Goal: Transaction & Acquisition: Purchase product/service

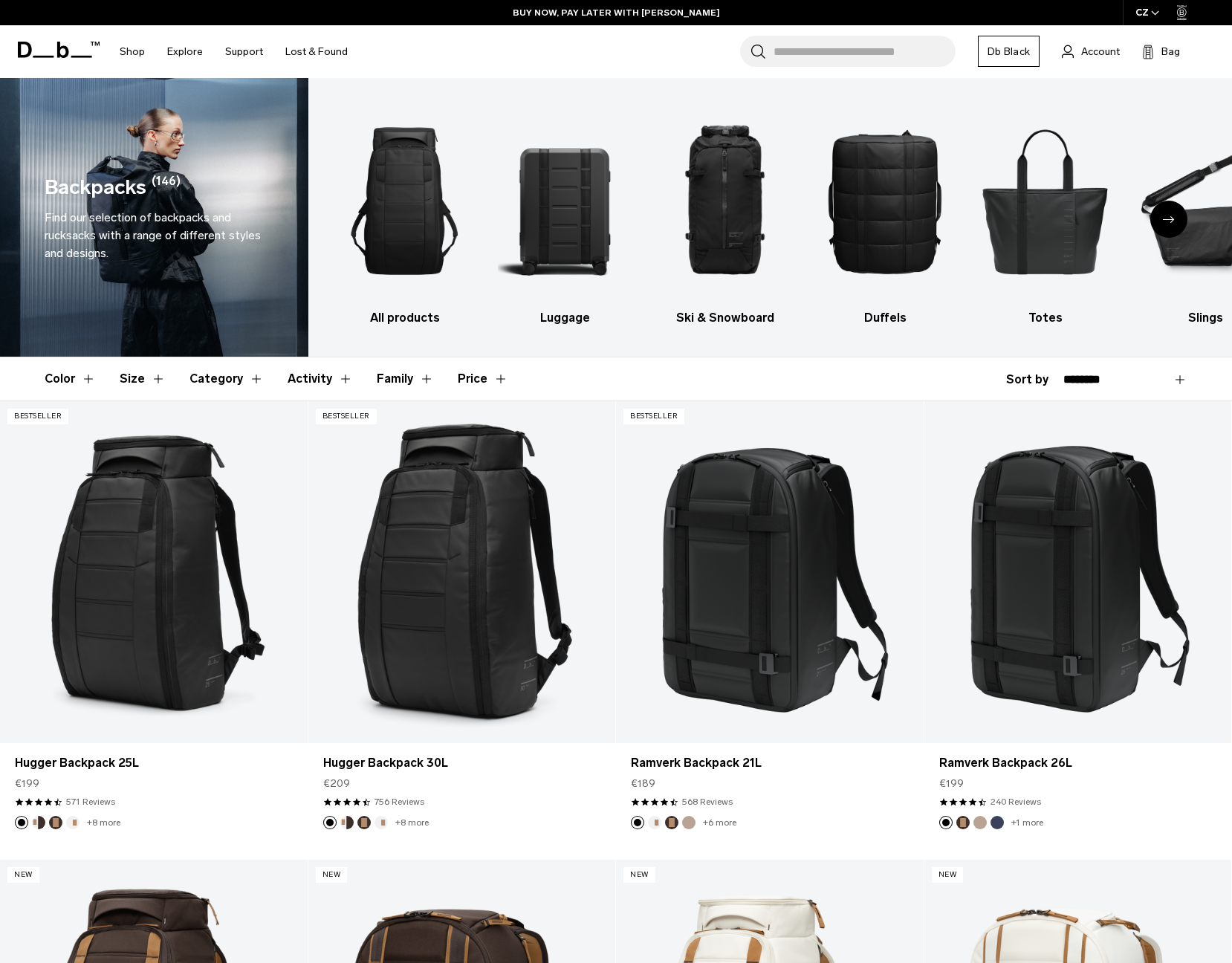
click at [135, 384] on button "Size" at bounding box center [143, 379] width 46 height 43
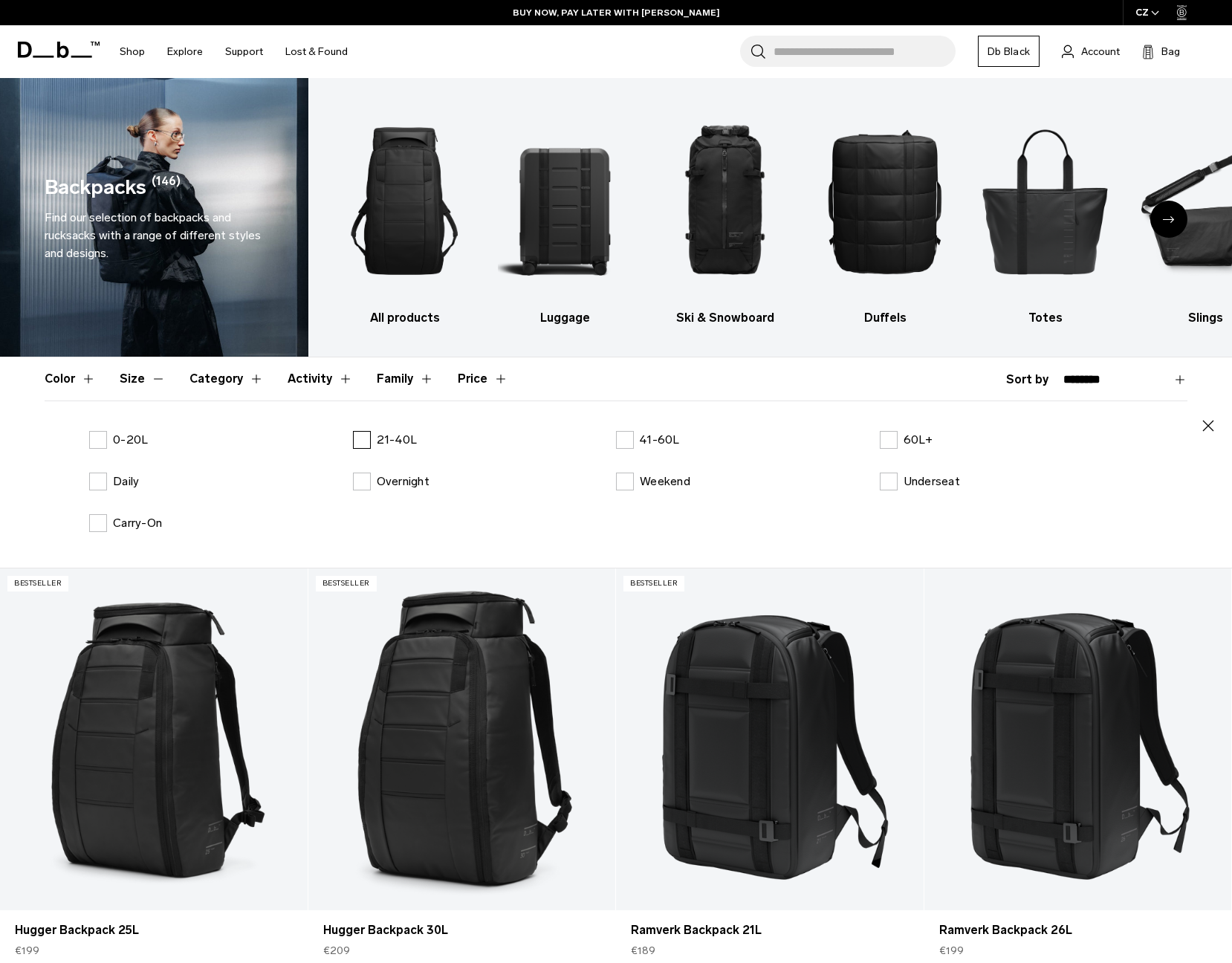
click at [409, 439] on p "21-40L" at bounding box center [397, 440] width 41 height 18
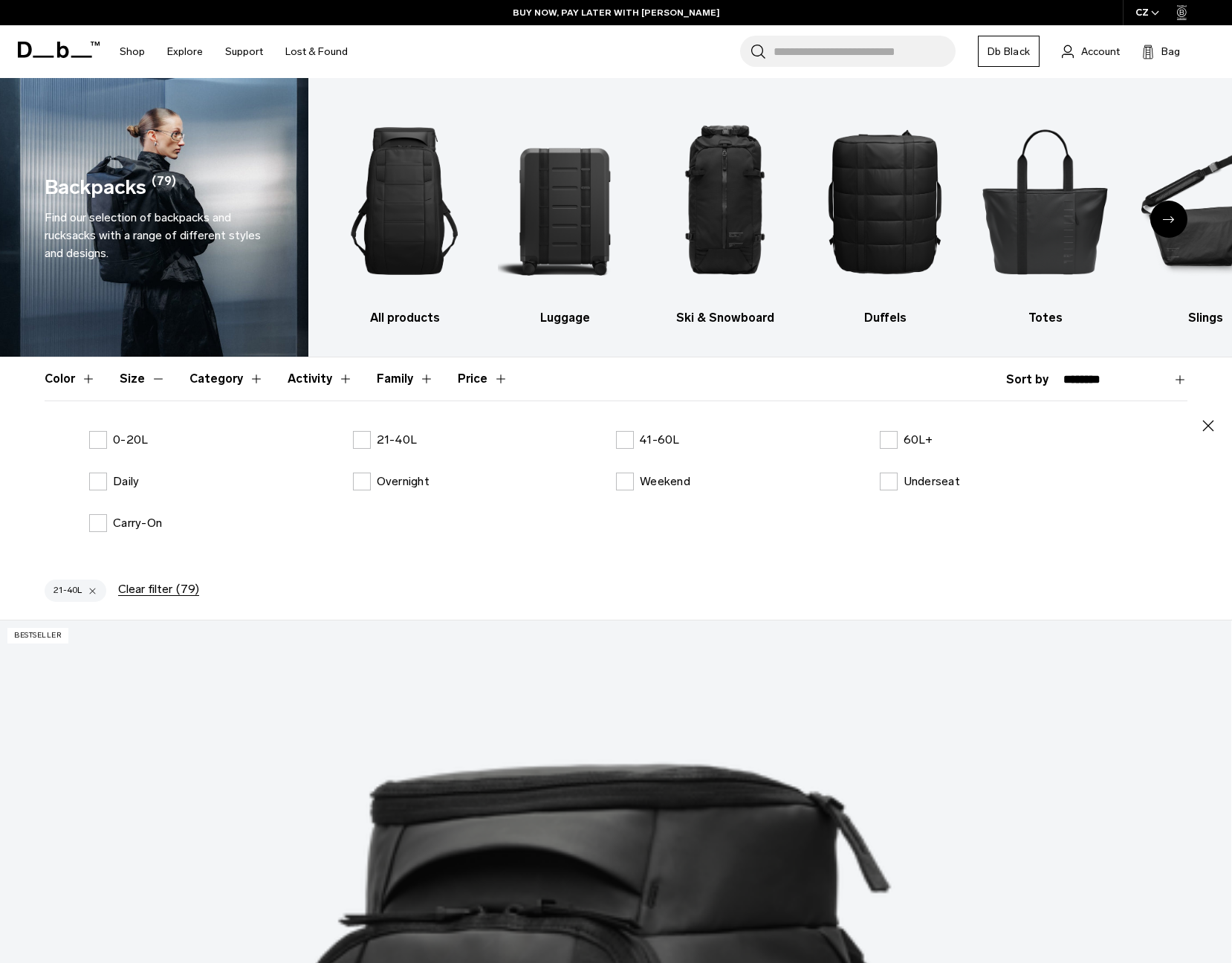
click at [813, 378] on header "Color Size Category Activity Family Price" at bounding box center [616, 379] width 1143 height 43
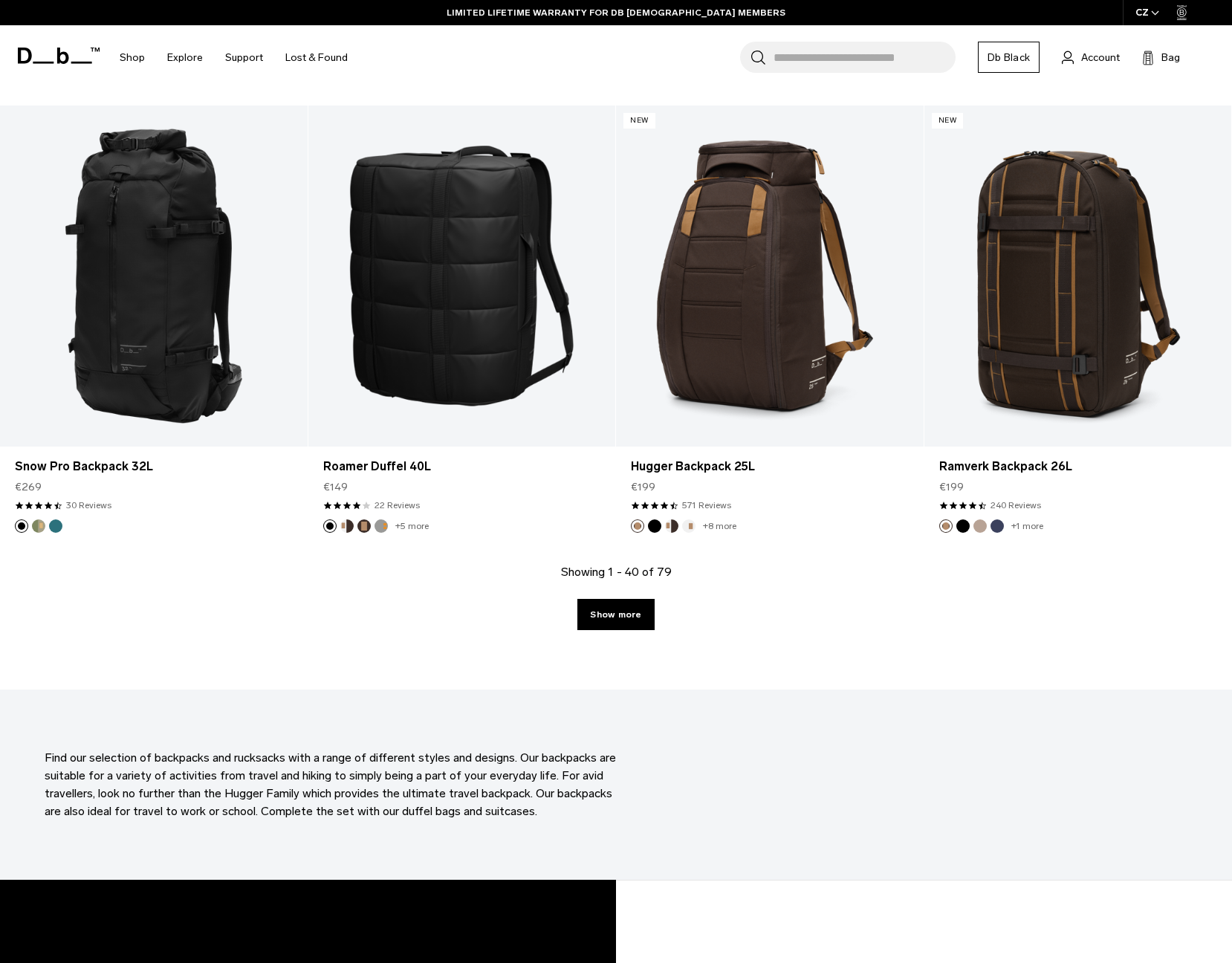
scroll to position [4547, 0]
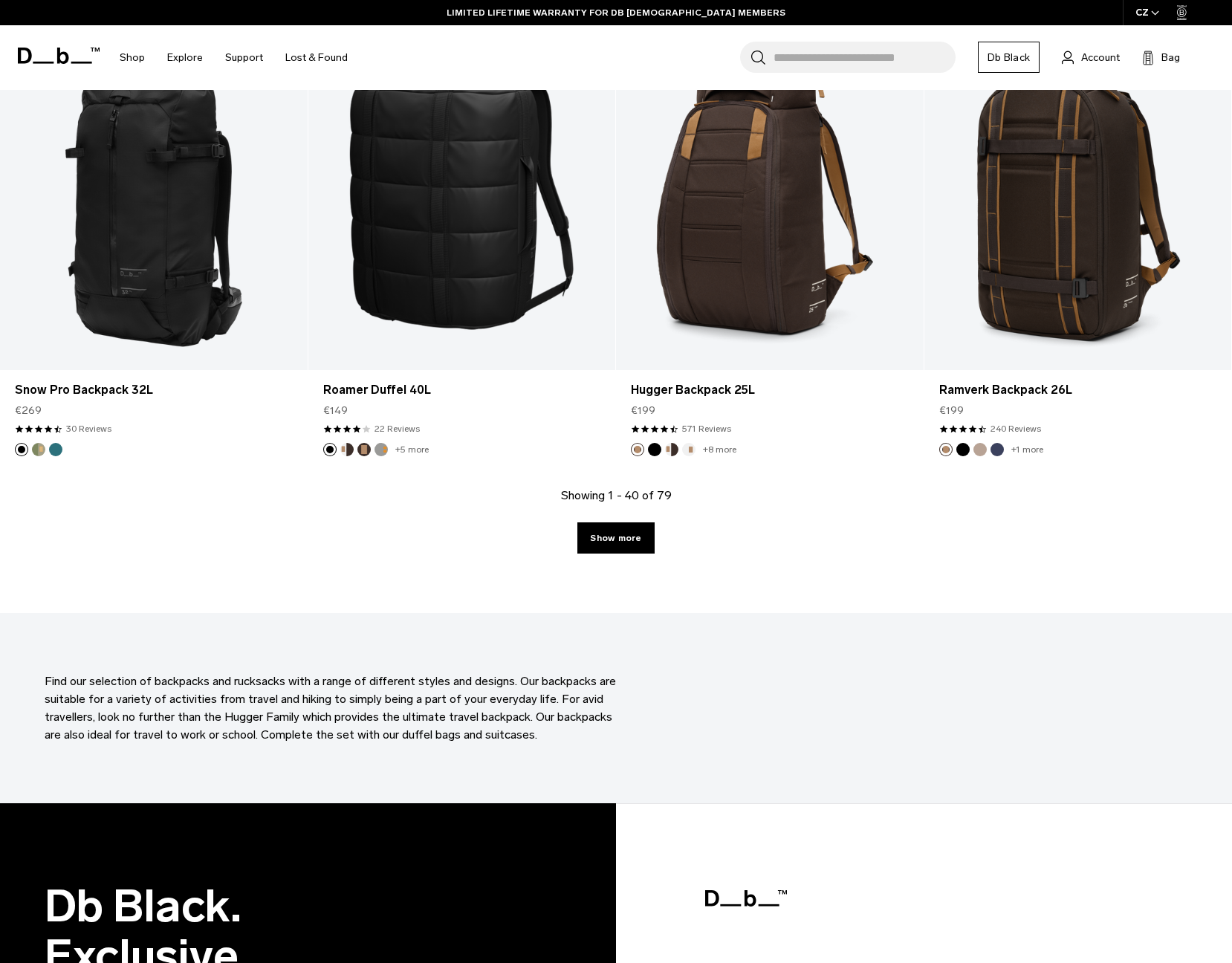
click at [882, 725] on section "Find our selection of backpacks and rucksacks with a range of different styles …" at bounding box center [616, 708] width 1232 height 191
click at [636, 542] on link "Show more" at bounding box center [615, 538] width 76 height 31
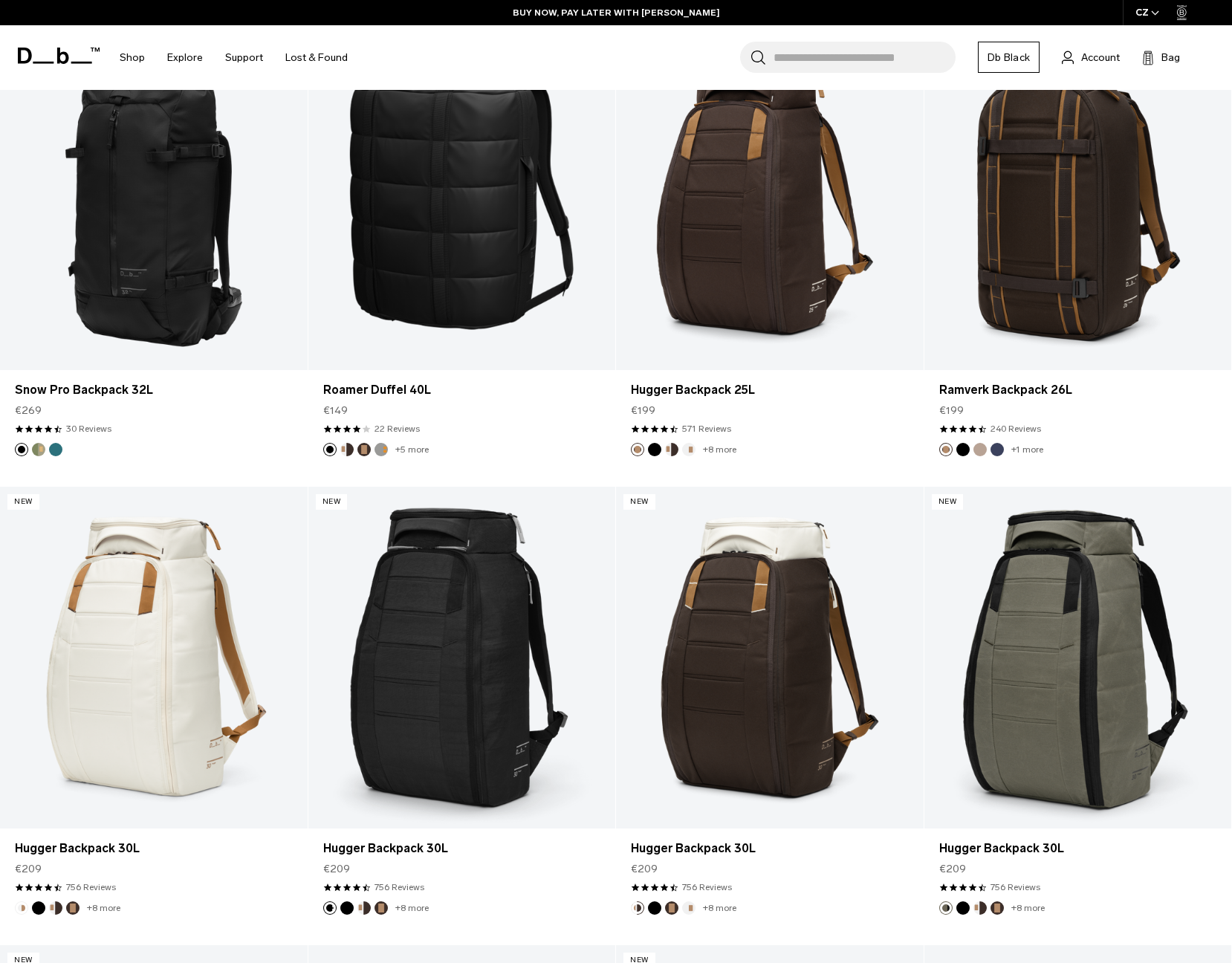
scroll to position [3803, 0]
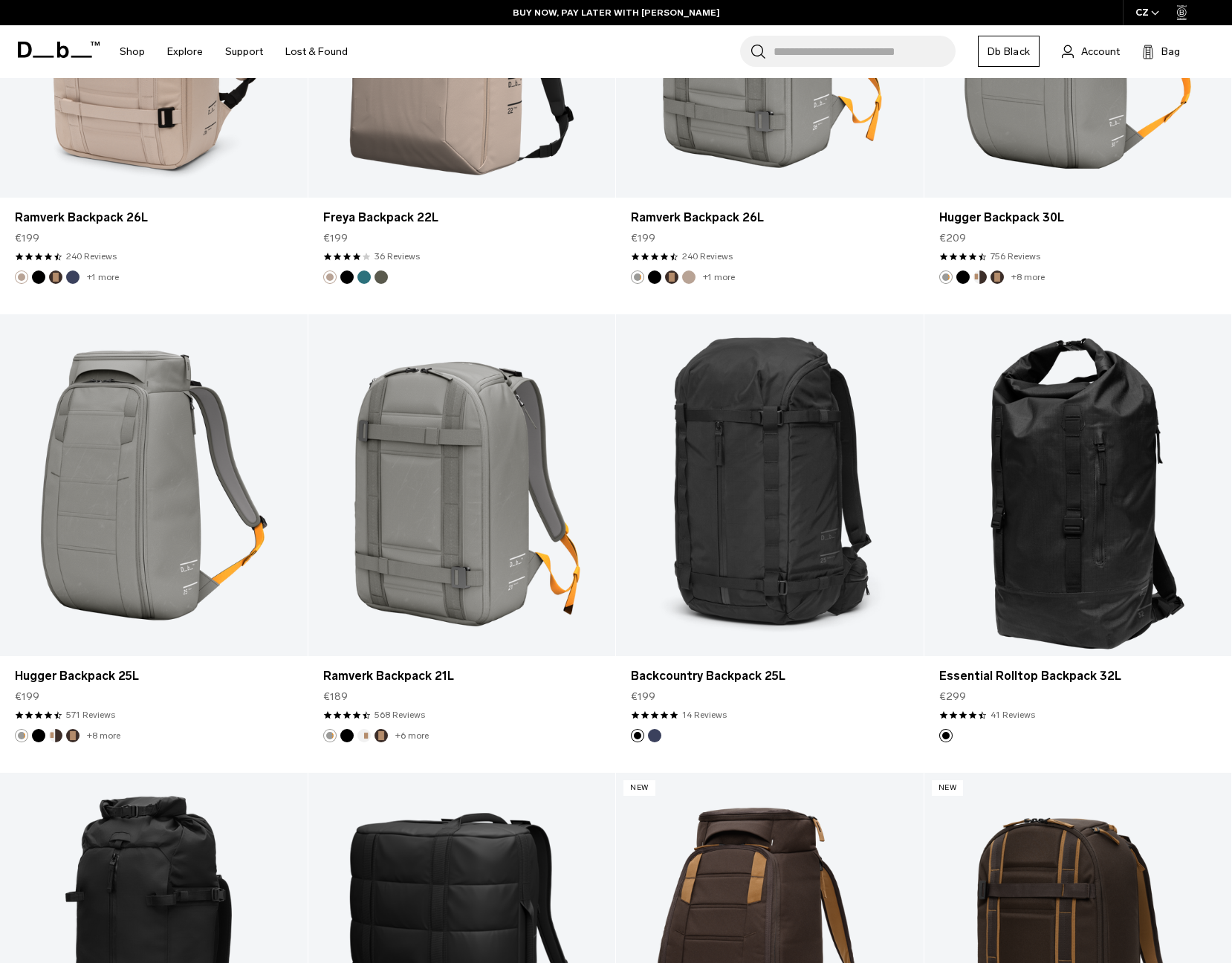
click at [657, 41] on div "Search for Bags, Luggage... Search Close Trending Products All Products Hugger …" at bounding box center [789, 52] width 861 height 52
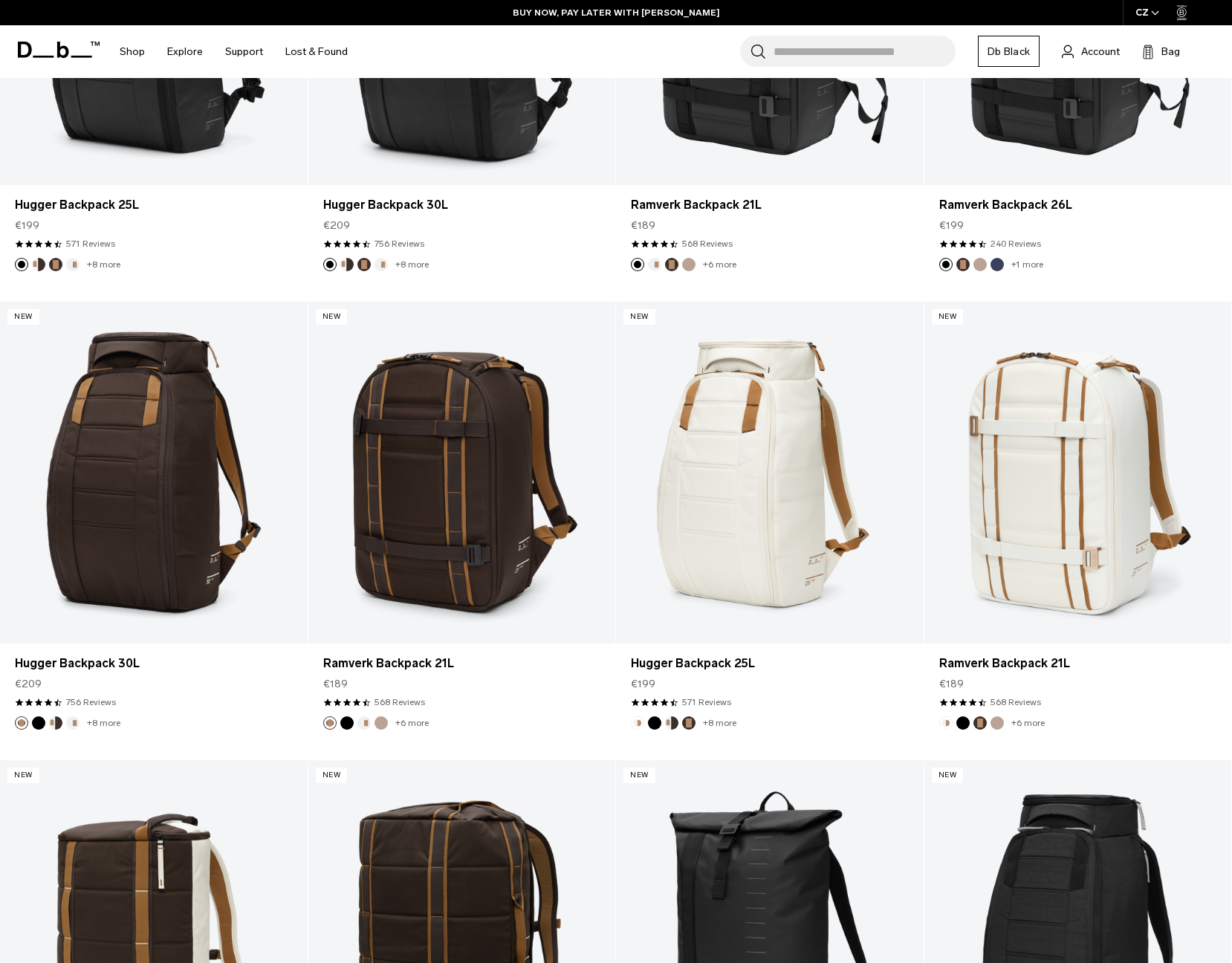
scroll to position [0, 0]
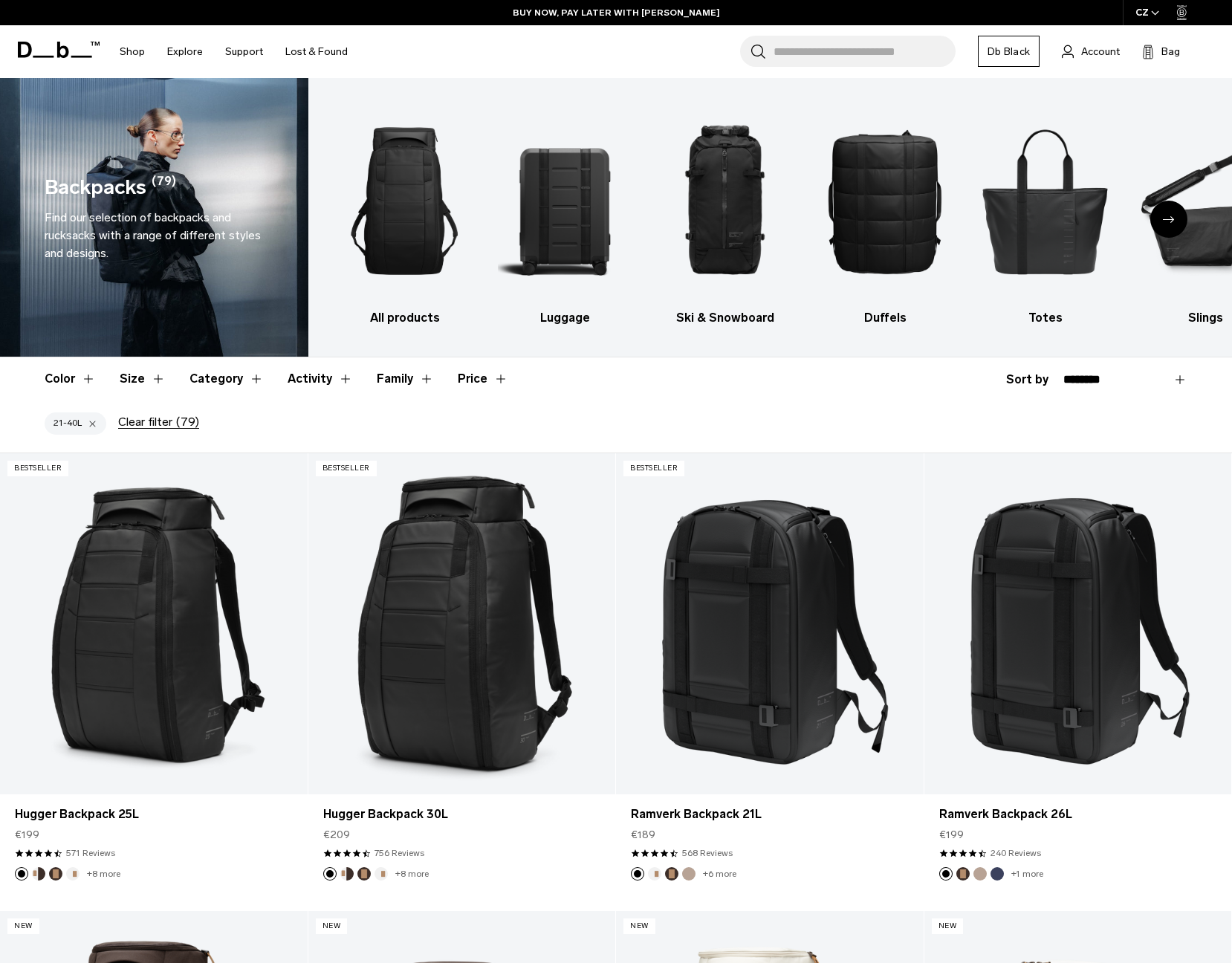
click at [619, 385] on header "Color Size Category Activity Family Price" at bounding box center [616, 379] width 1143 height 43
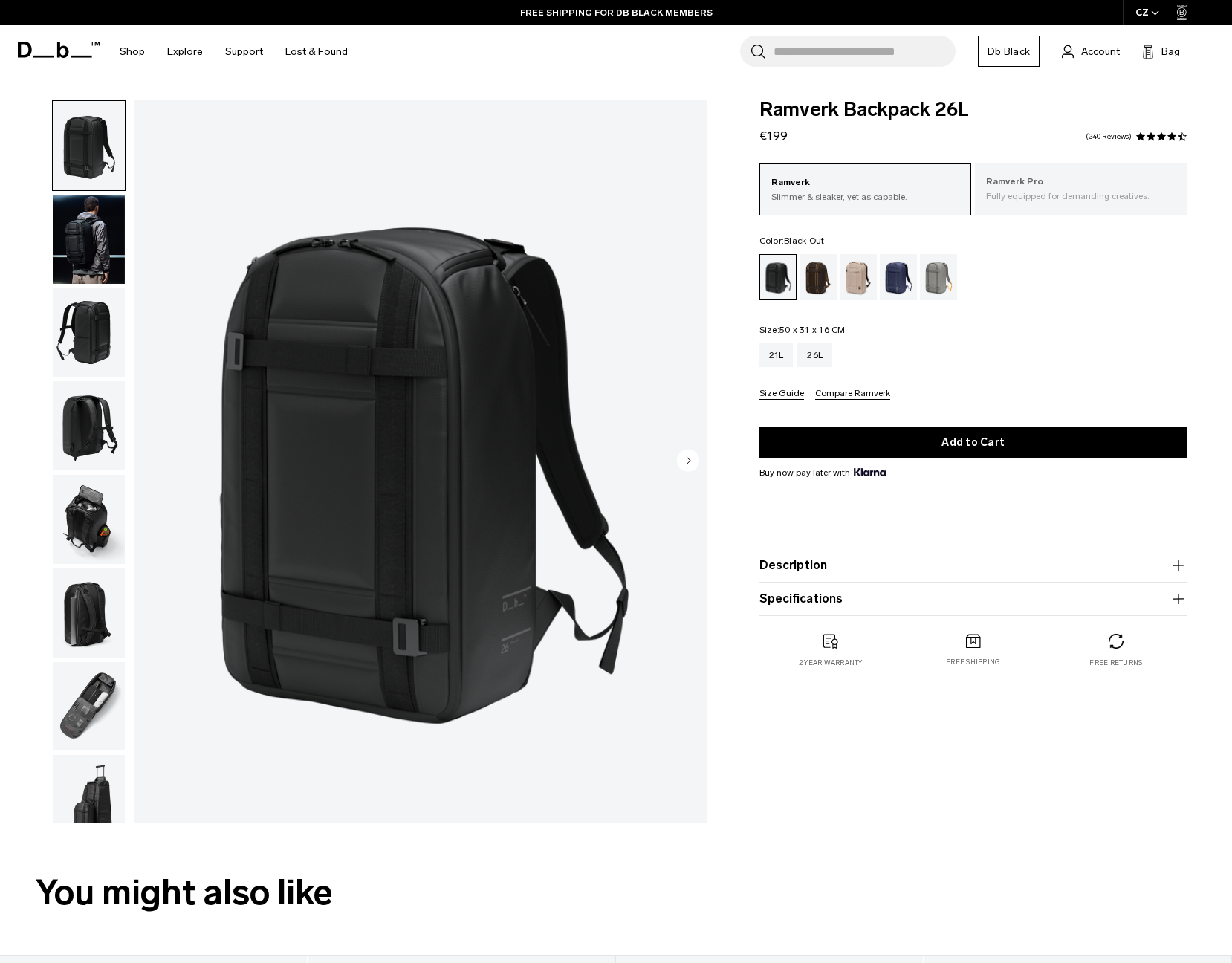
click at [1058, 191] on p "Fully equipped for demanding creatives." at bounding box center [1081, 196] width 191 height 13
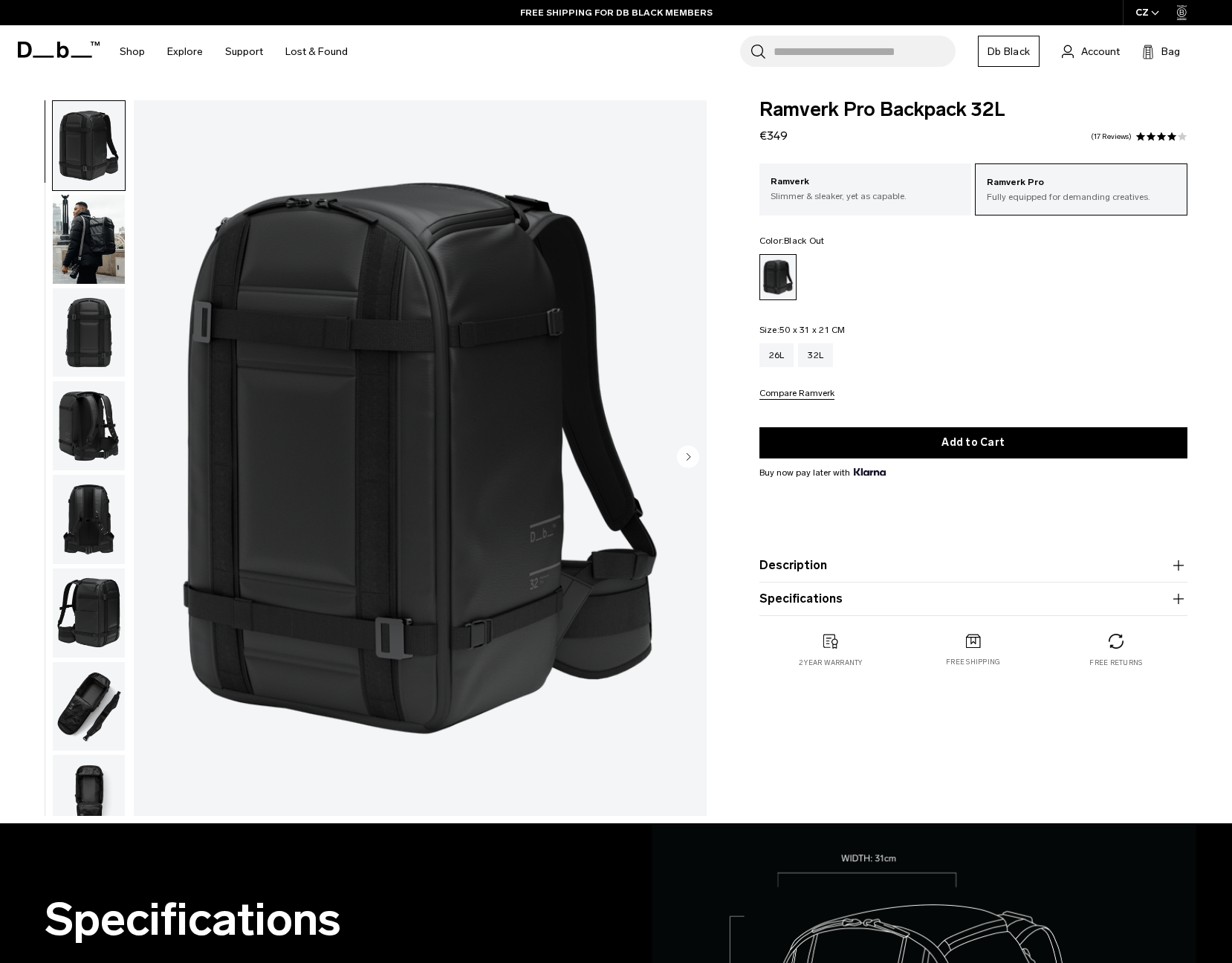
click at [108, 229] on img "button" at bounding box center [88, 239] width 72 height 90
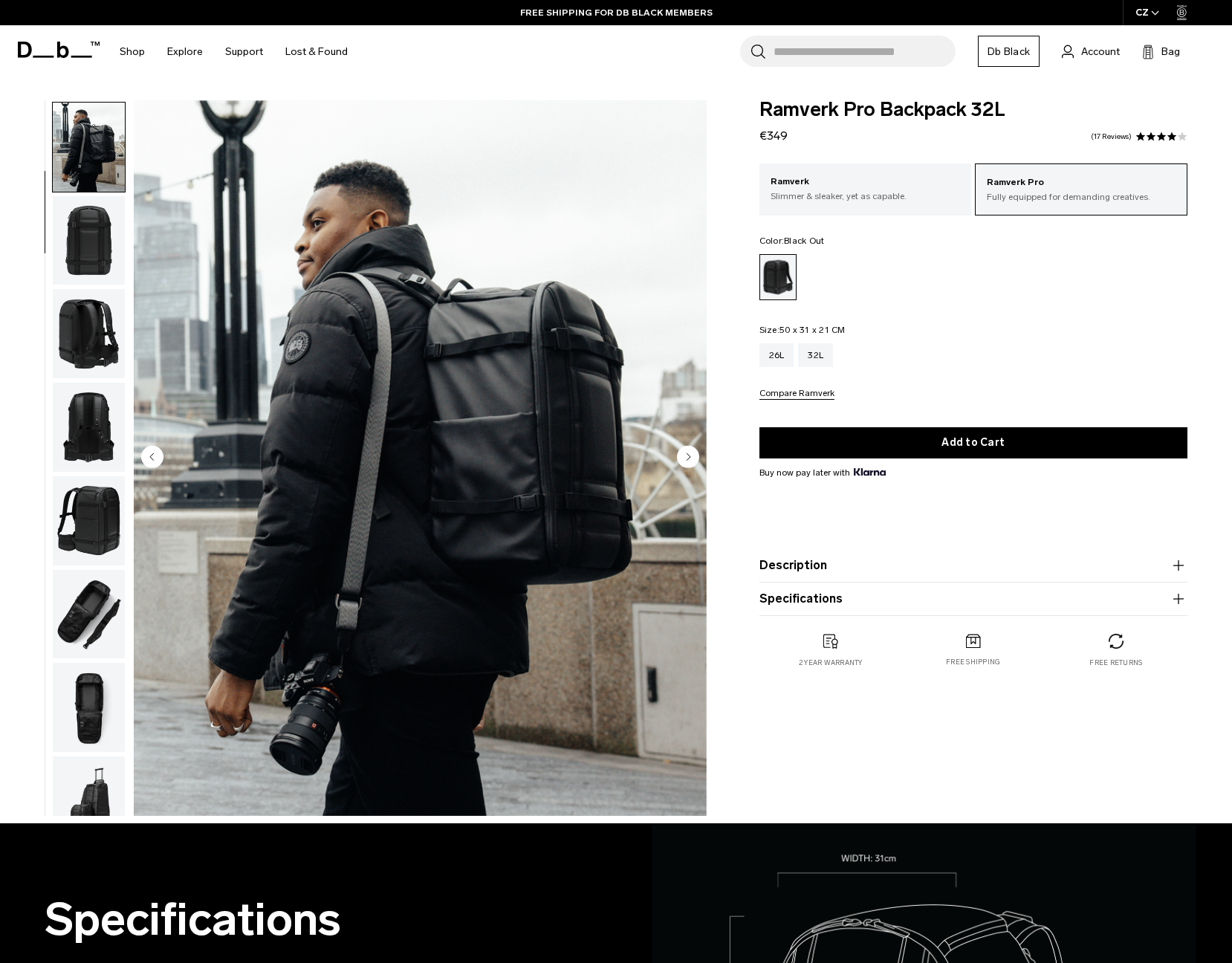
scroll to position [94, 0]
click at [107, 234] on img "button" at bounding box center [88, 238] width 72 height 90
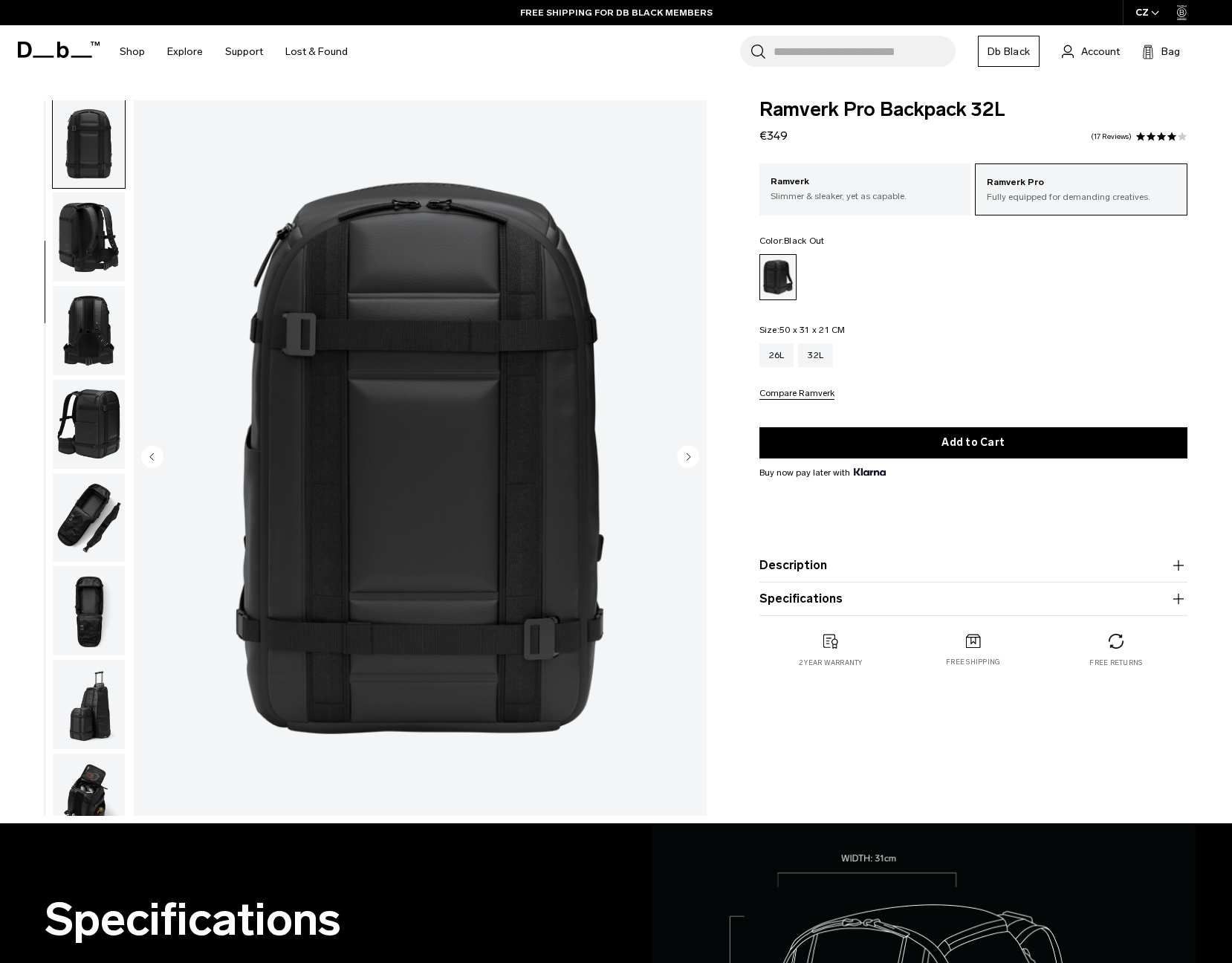
click at [107, 234] on img "button" at bounding box center [88, 237] width 72 height 90
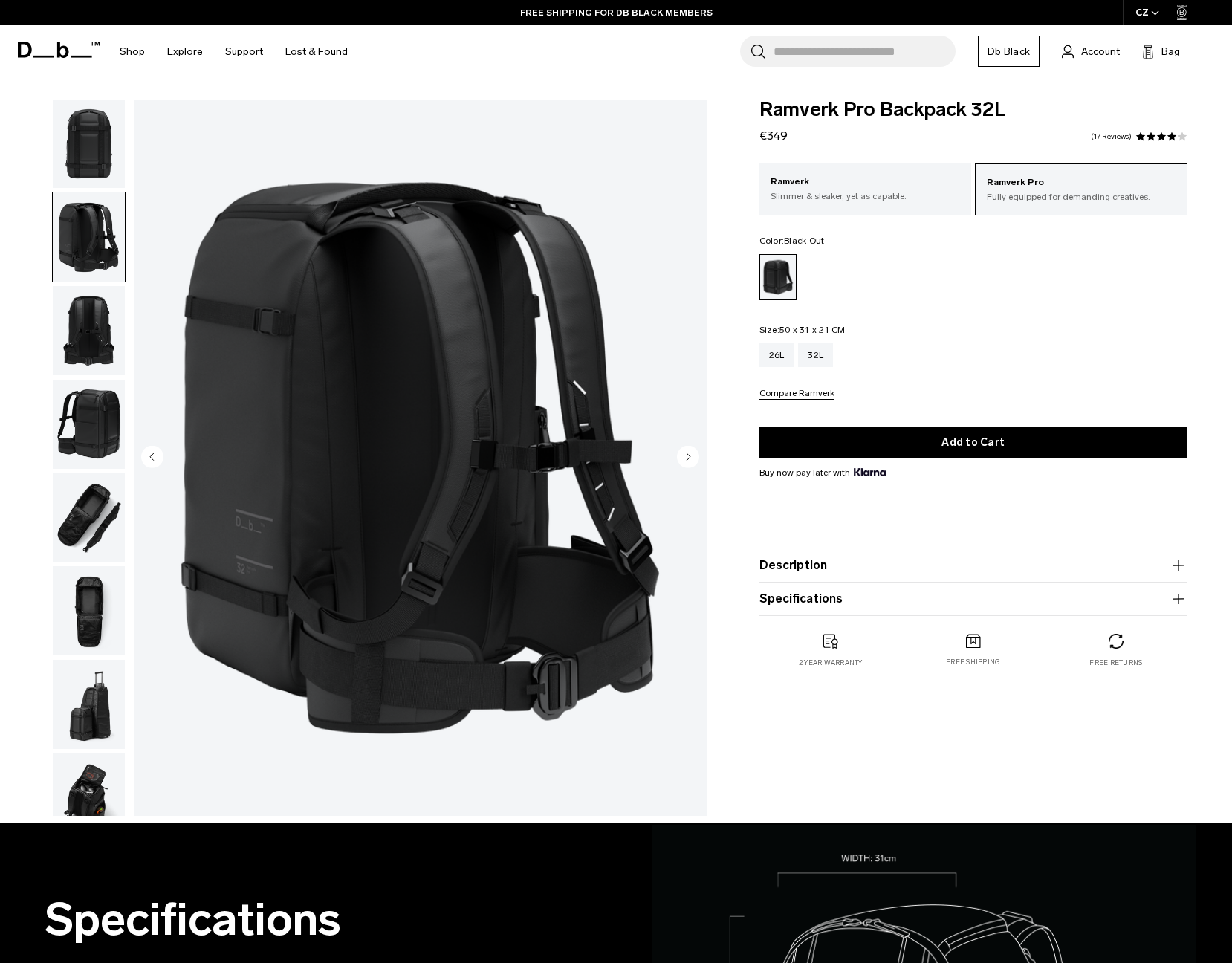
scroll to position [227, 0]
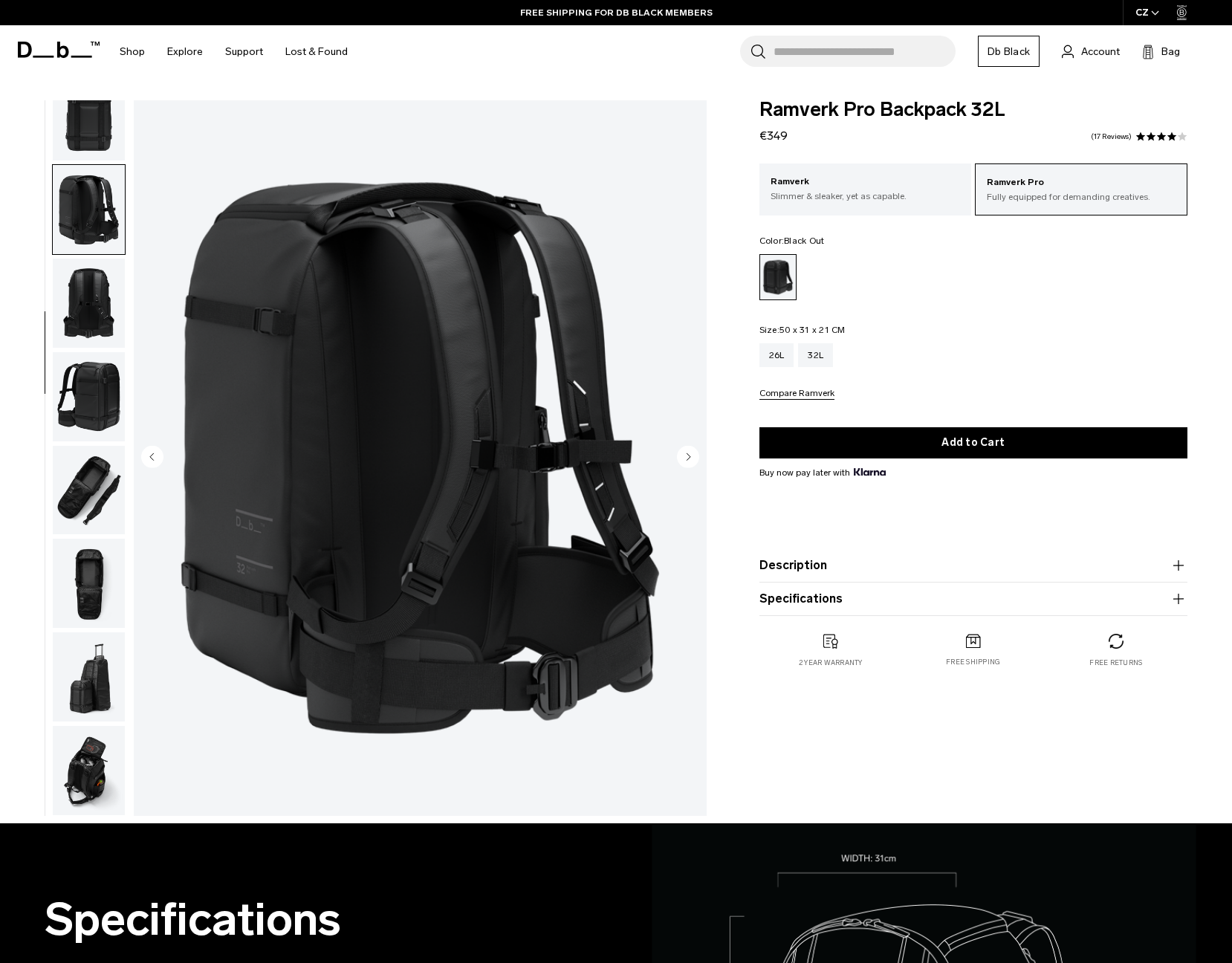
click at [91, 272] on img "button" at bounding box center [88, 303] width 72 height 90
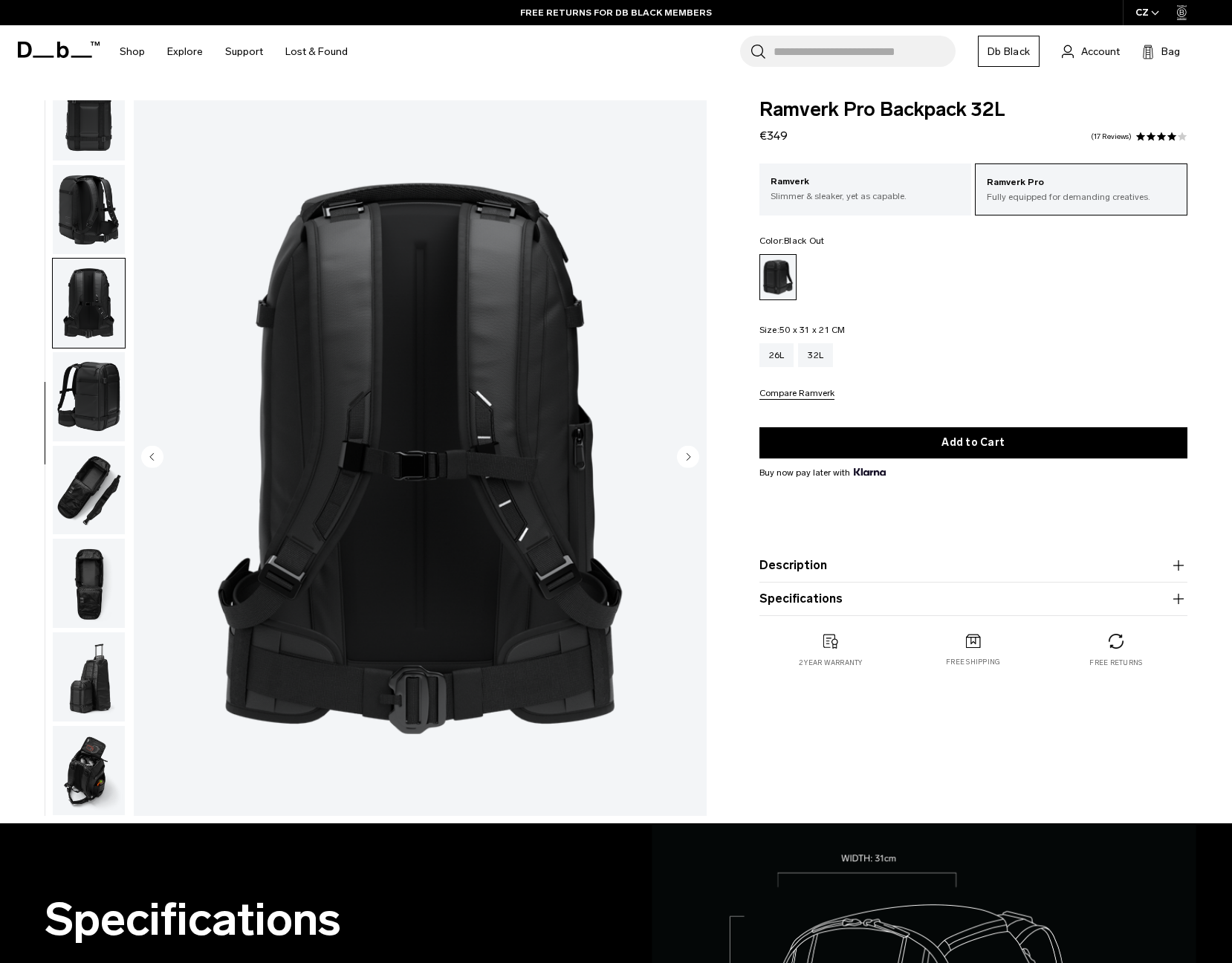
click at [96, 368] on img "button" at bounding box center [88, 397] width 72 height 90
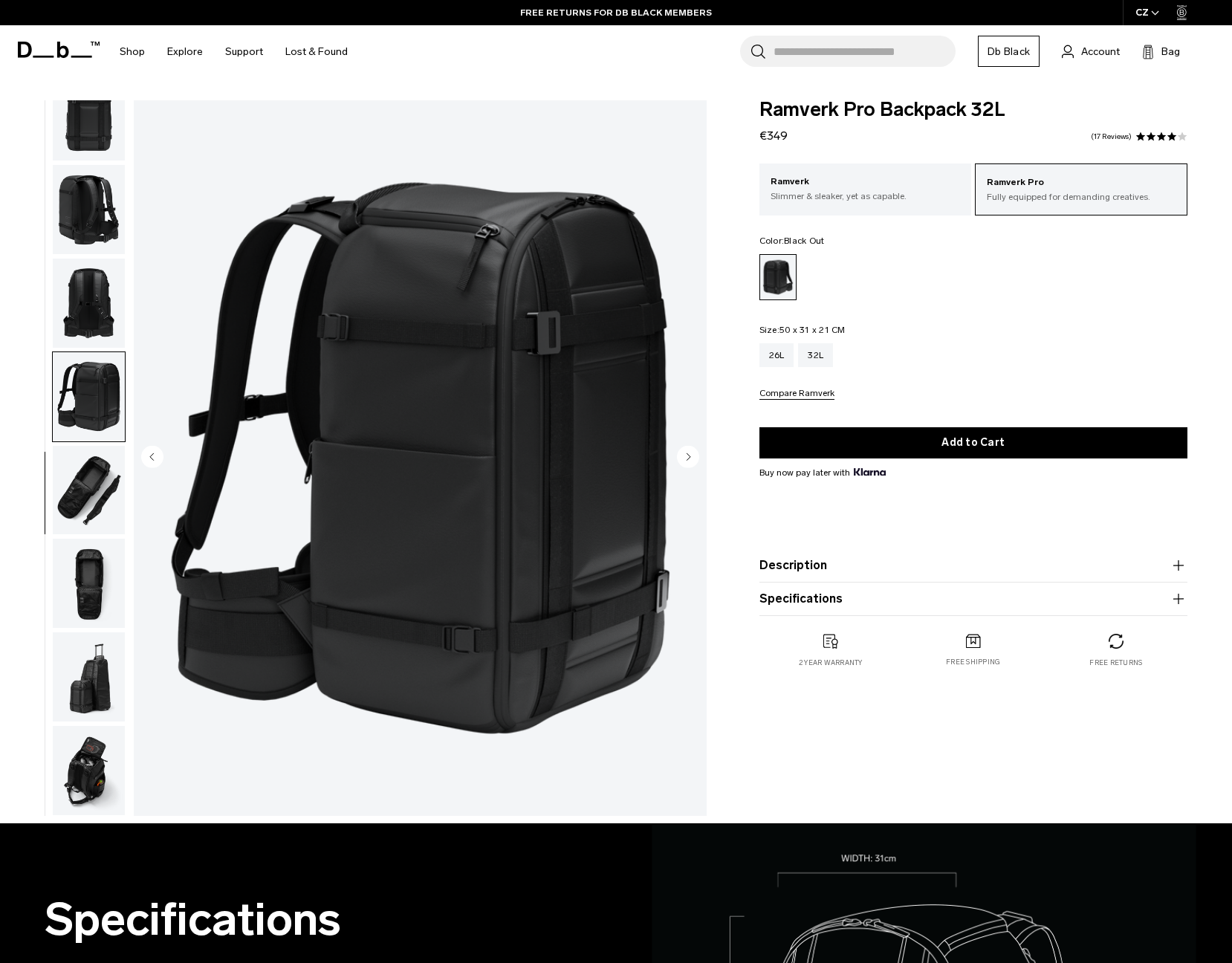
click at [93, 492] on img "button" at bounding box center [88, 491] width 72 height 90
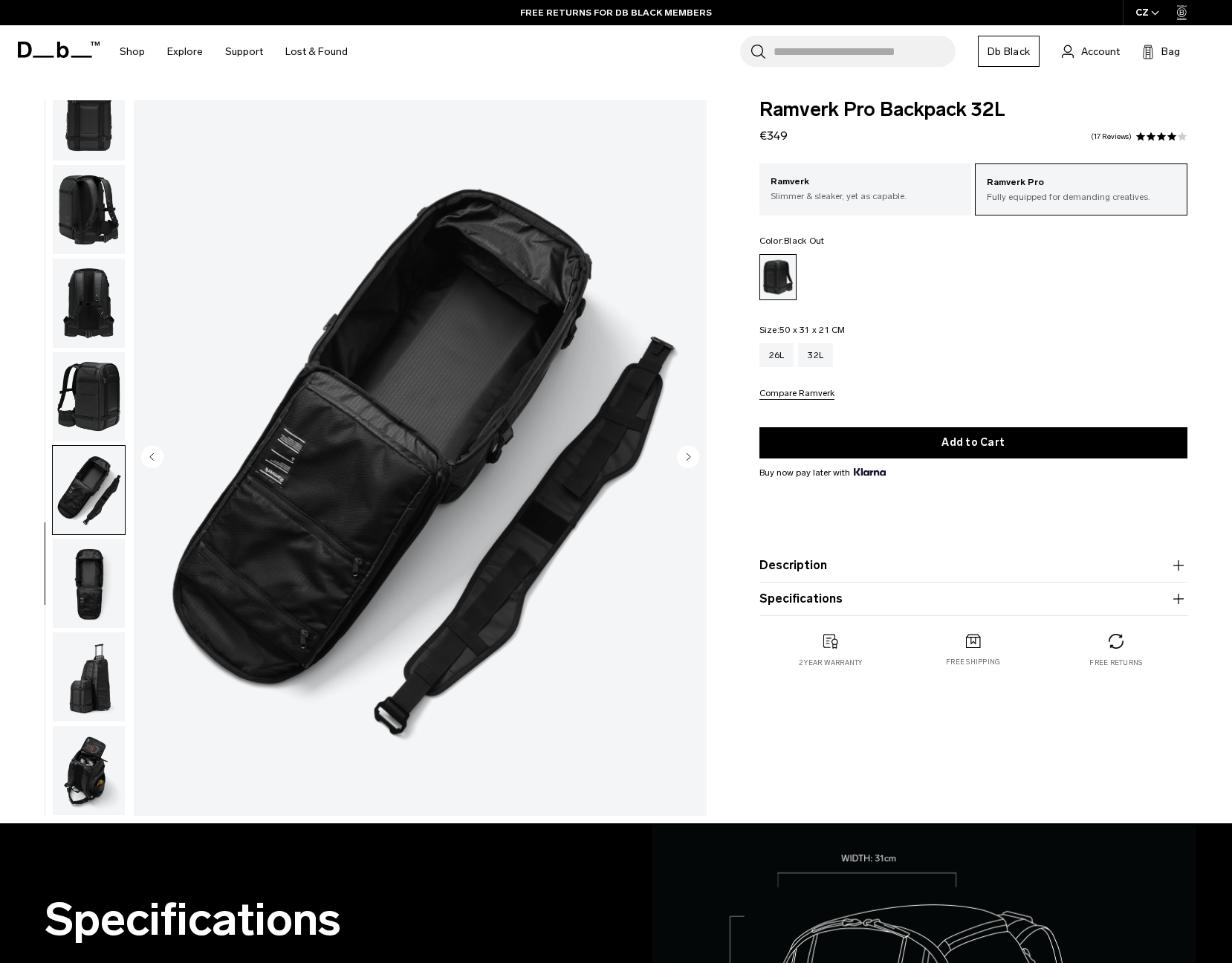
click at [87, 590] on img "button" at bounding box center [88, 583] width 72 height 90
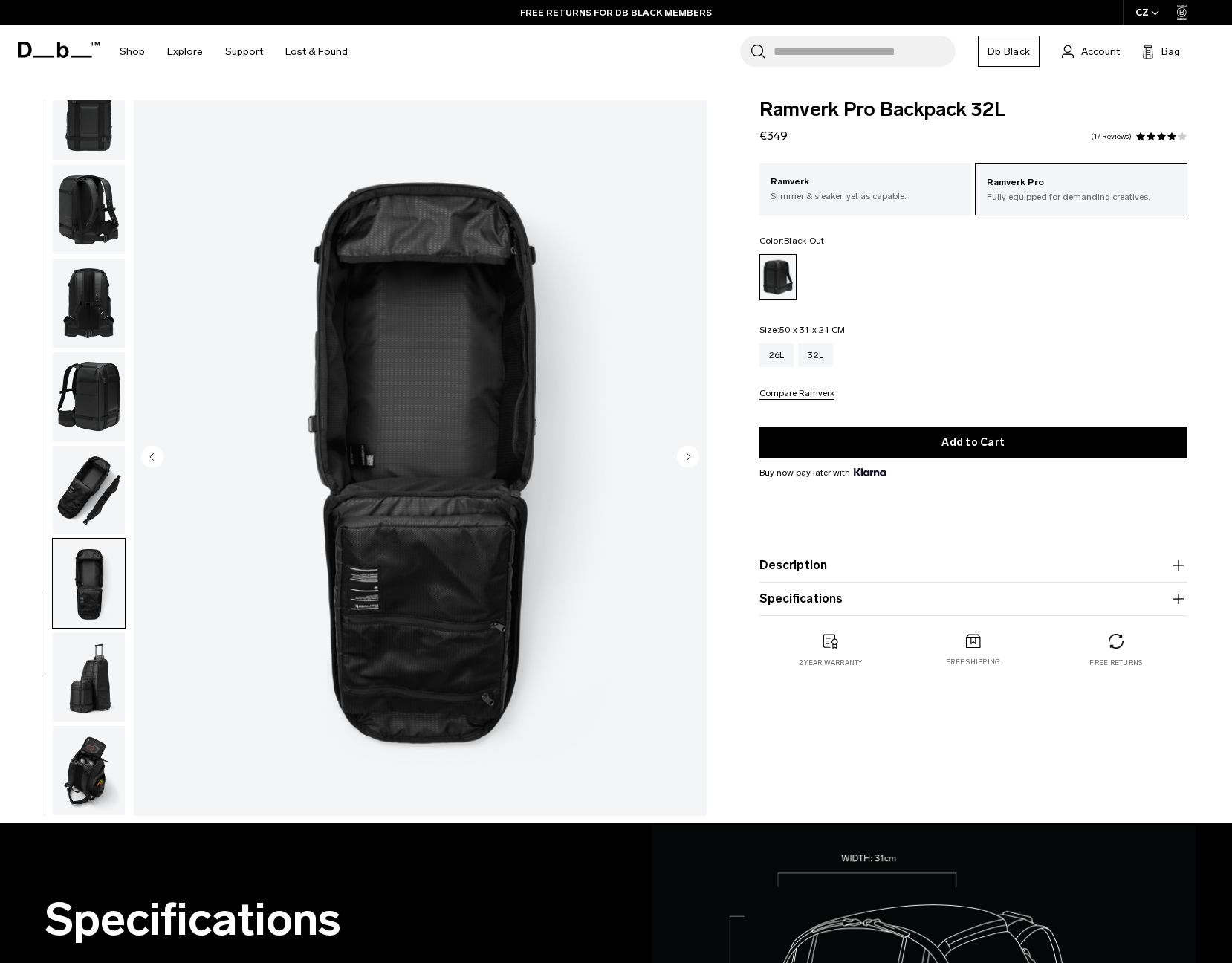
click at [86, 637] on img "button" at bounding box center [88, 677] width 72 height 90
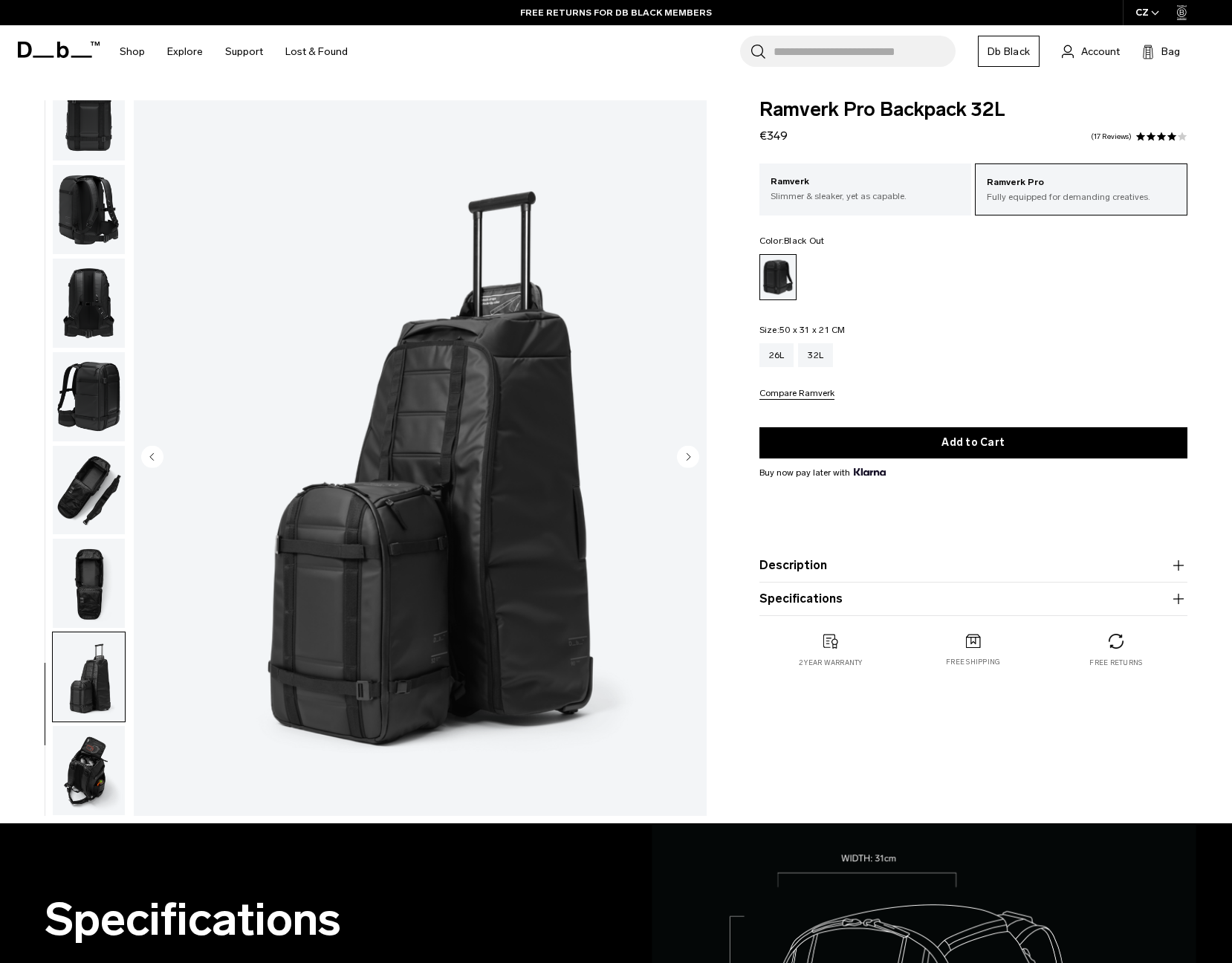
click at [83, 682] on img "button" at bounding box center [88, 677] width 72 height 90
click at [71, 758] on img "button" at bounding box center [88, 771] width 72 height 90
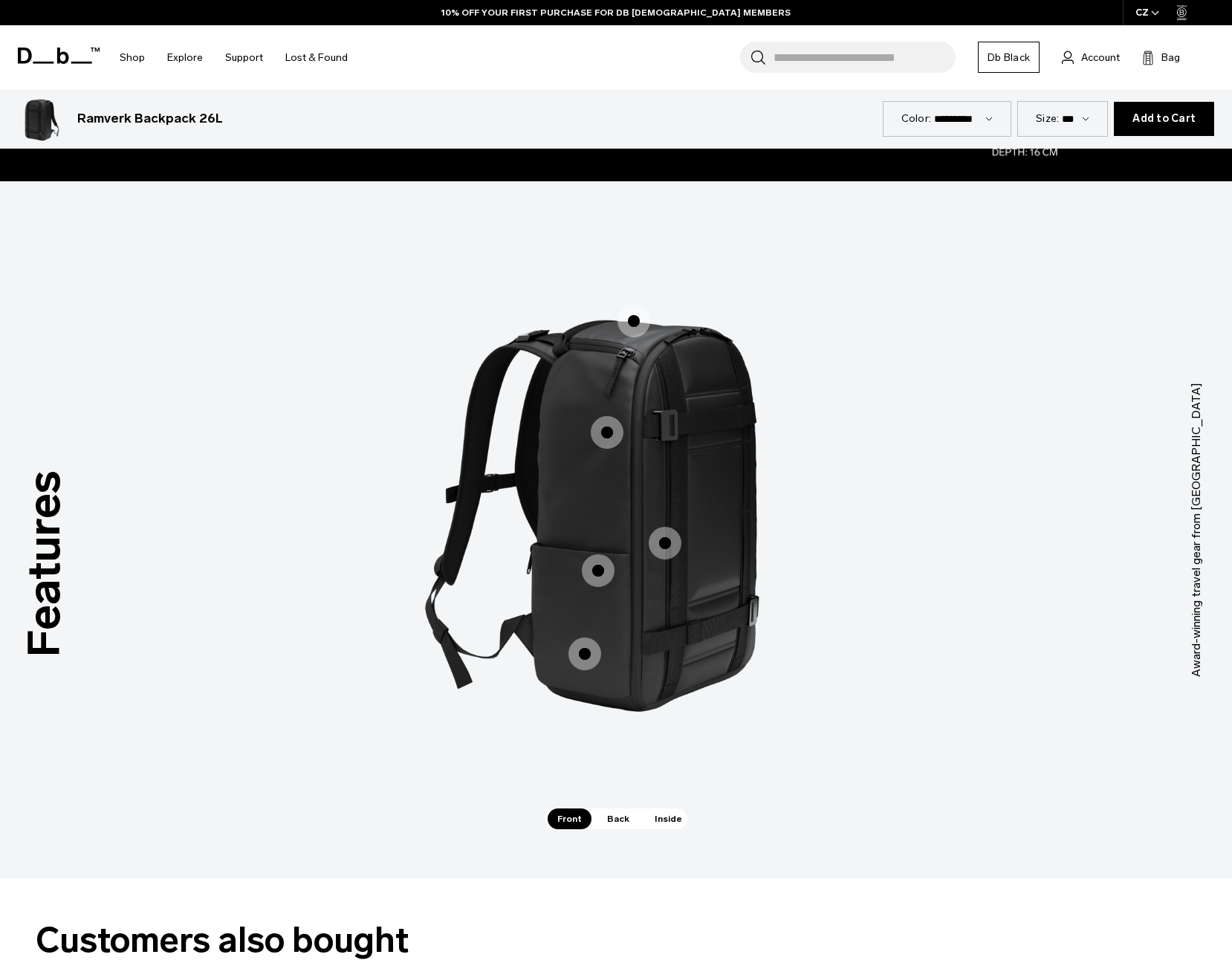
scroll to position [1847, 0]
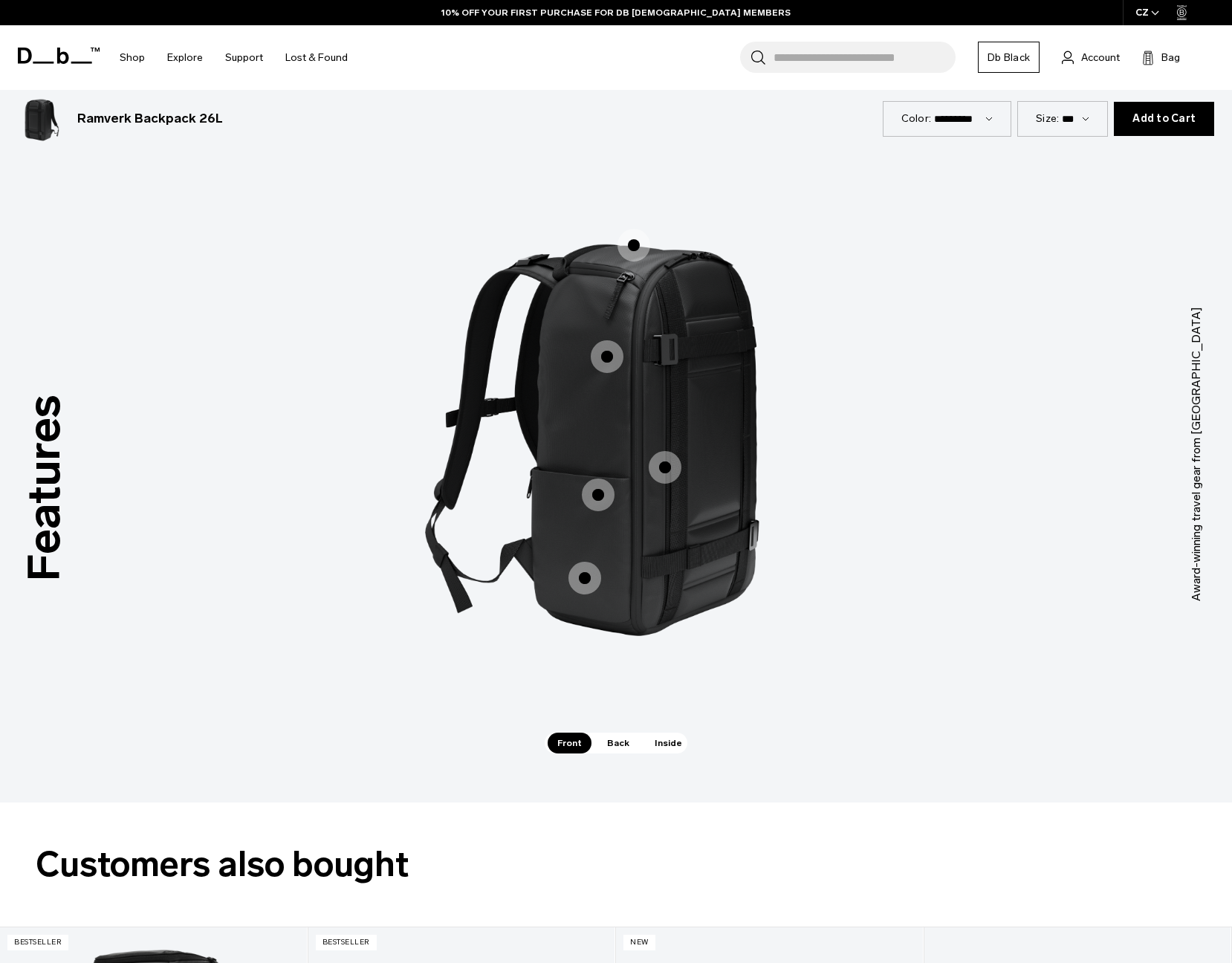
click at [665, 475] on span "1 / 3" at bounding box center [665, 468] width 32 height 32
click at [667, 463] on span "1 / 3" at bounding box center [665, 468] width 32 height 32
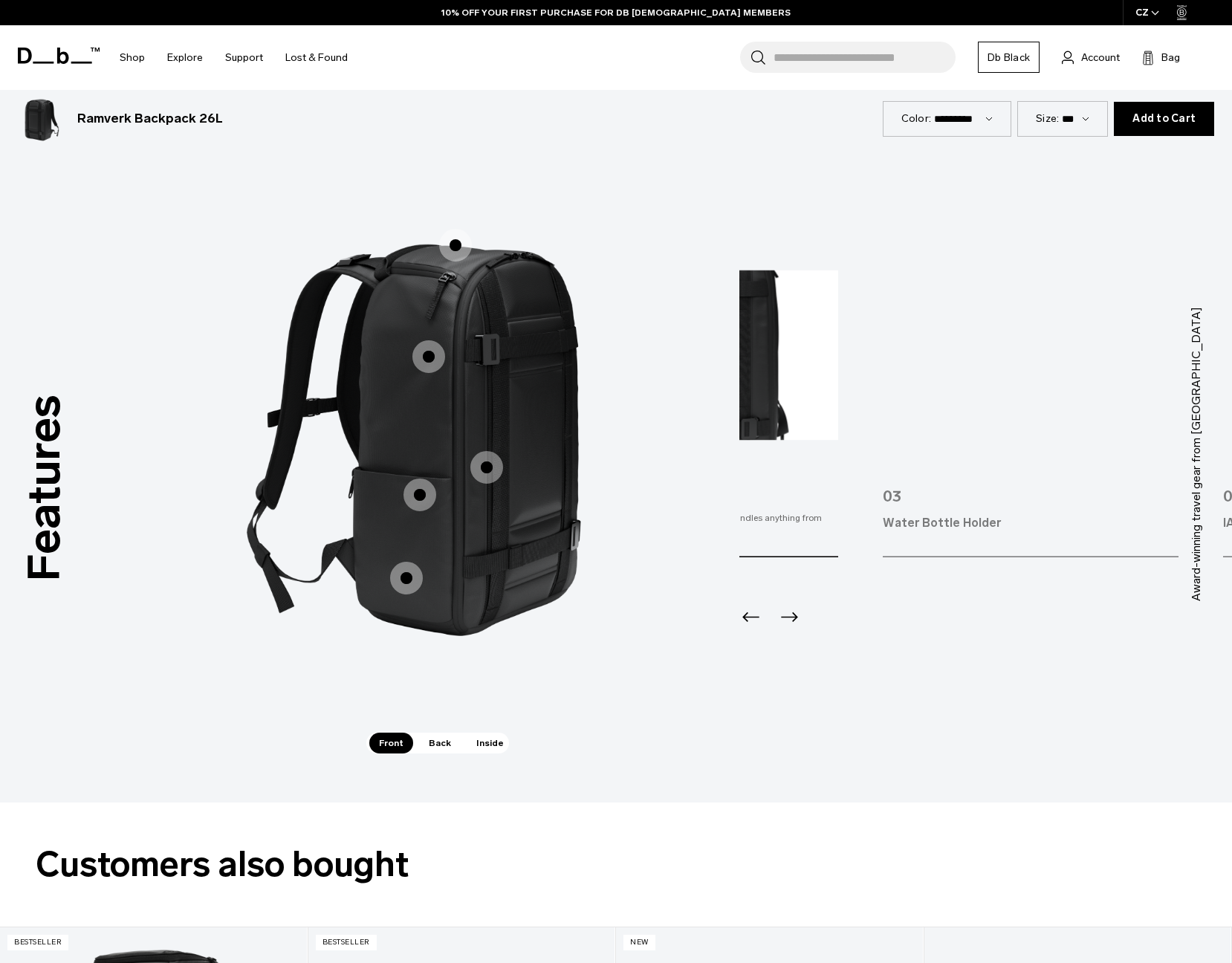
click at [634, 424] on div "Features Tap a hotspot to learn more Award-winning travel gear from [GEOGRAPHIC…" at bounding box center [616, 454] width 1232 height 698
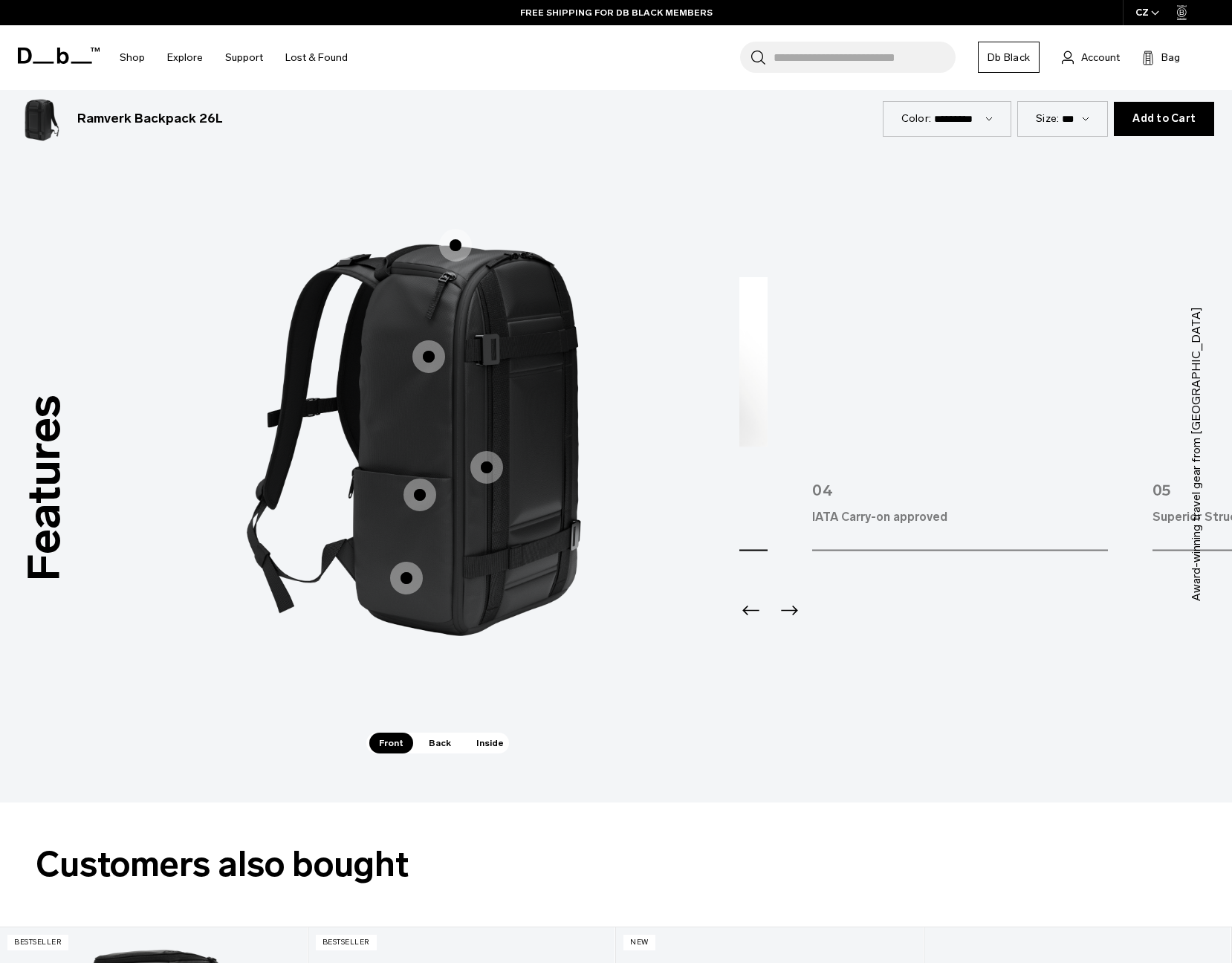
click at [648, 439] on div "Features Tap a hotspot to learn more Award-winning travel gear from [GEOGRAPHIC…" at bounding box center [616, 454] width 1232 height 698
click at [706, 436] on div "Features Tap a hotspot to learn more Award-winning travel gear from [GEOGRAPHIC…" at bounding box center [616, 454] width 1232 height 698
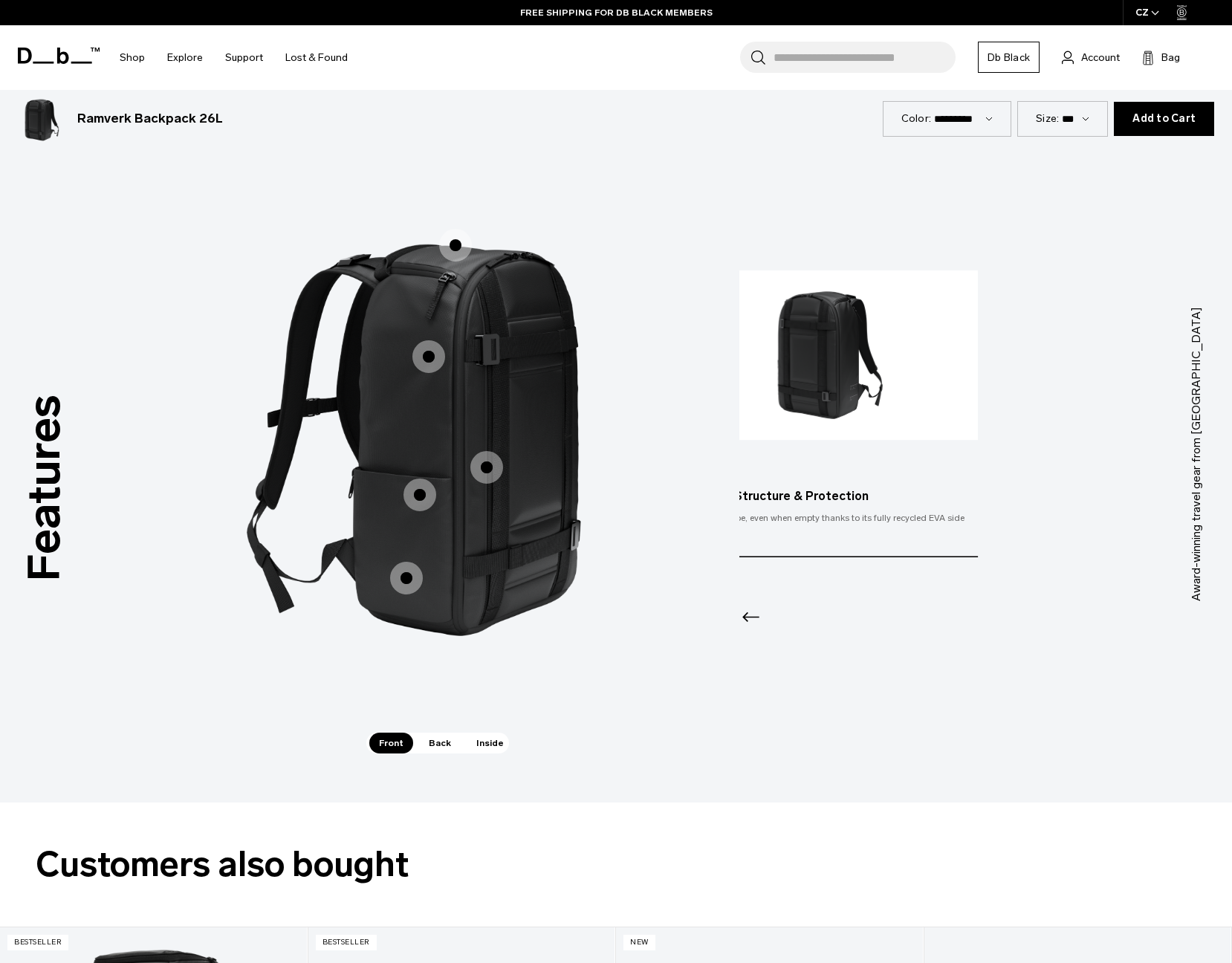
click at [754, 441] on div "05 Superior Structure & Protection Keeps its shape, even when empty thanks to i…" at bounding box center [829, 414] width 295 height 288
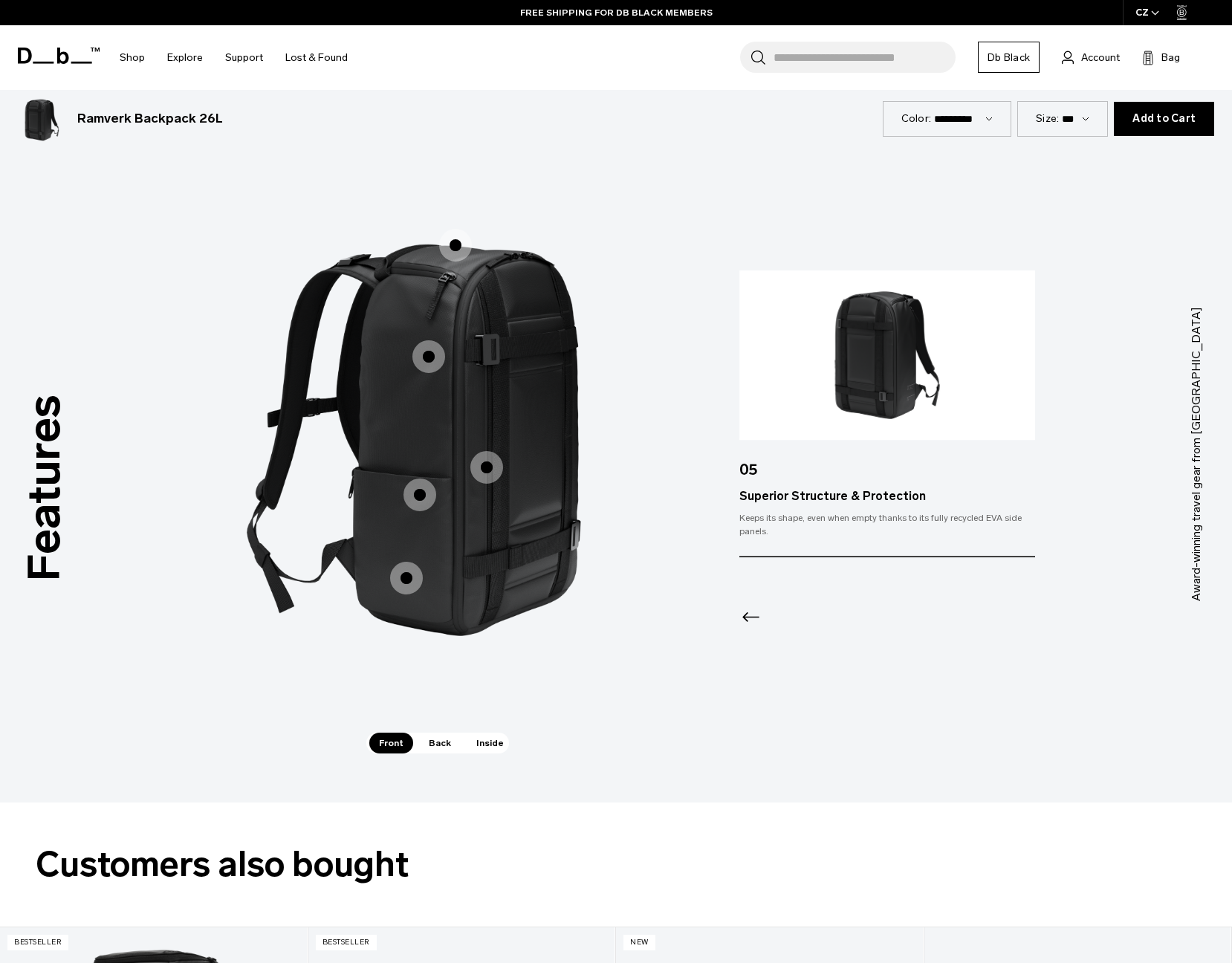
click at [465, 247] on span "1 / 3" at bounding box center [455, 245] width 32 height 32
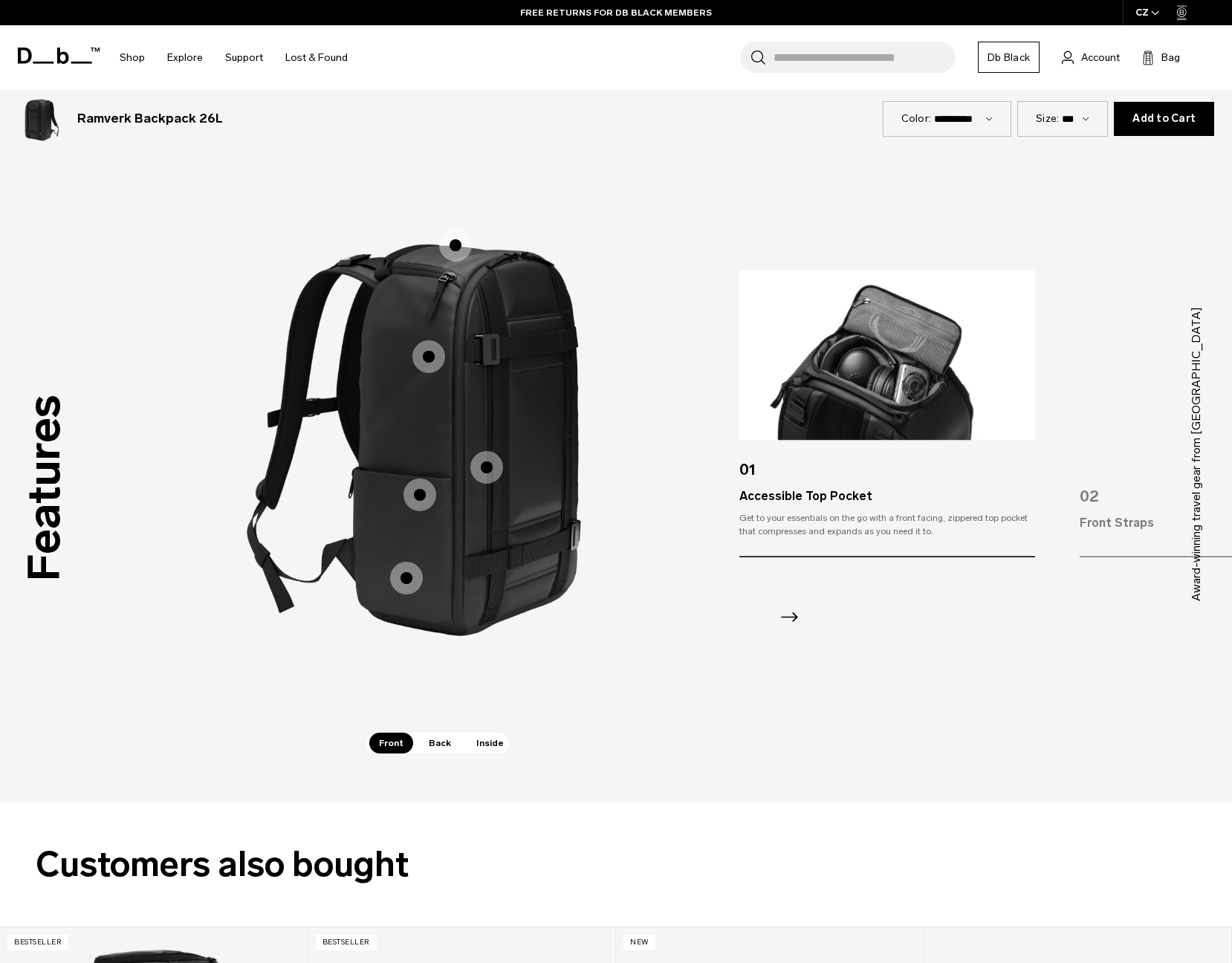
click at [436, 366] on span "1 / 3" at bounding box center [429, 356] width 32 height 32
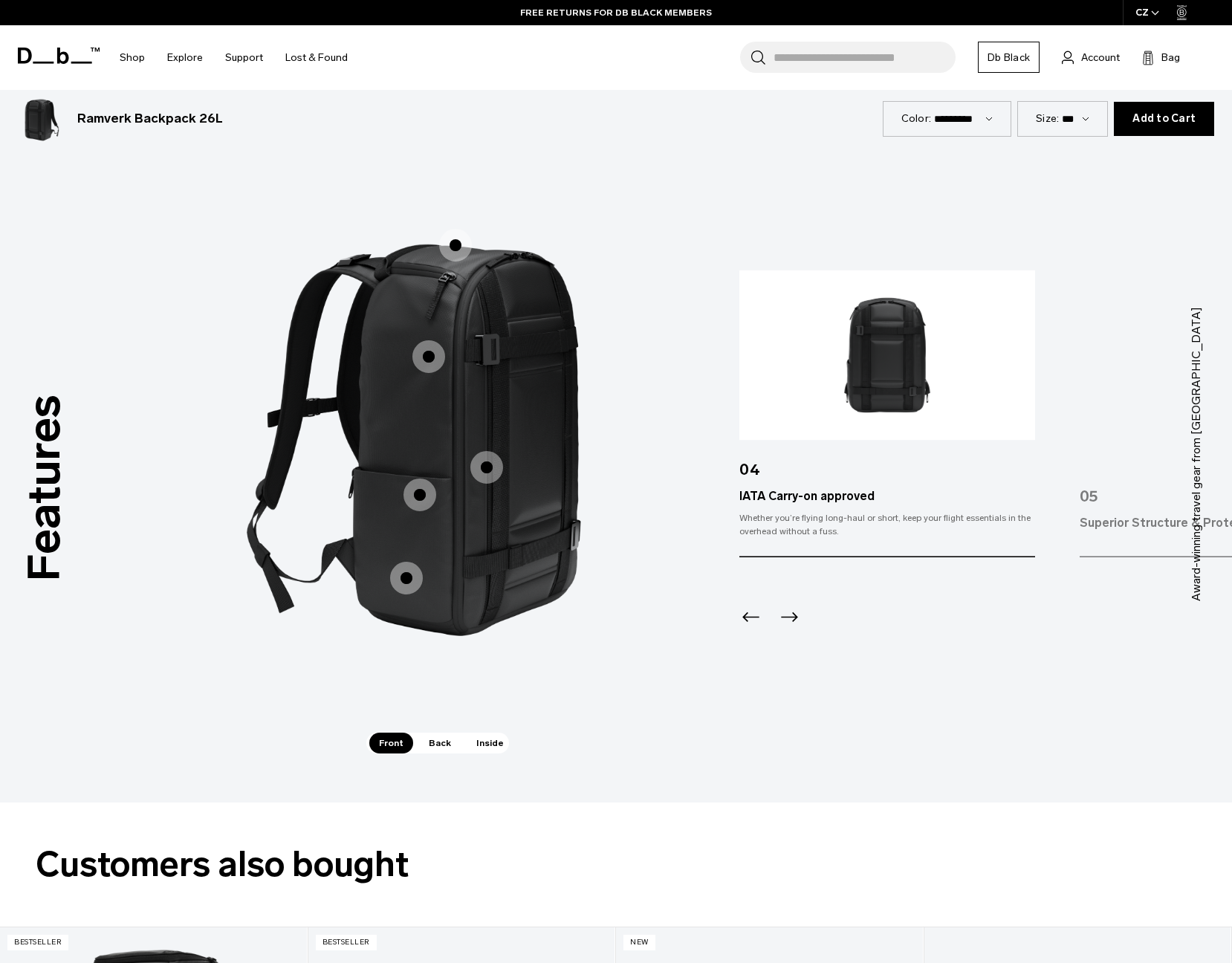
click at [413, 498] on span "1 / 3" at bounding box center [420, 495] width 32 height 32
click at [410, 576] on span "1 / 3" at bounding box center [407, 578] width 32 height 32
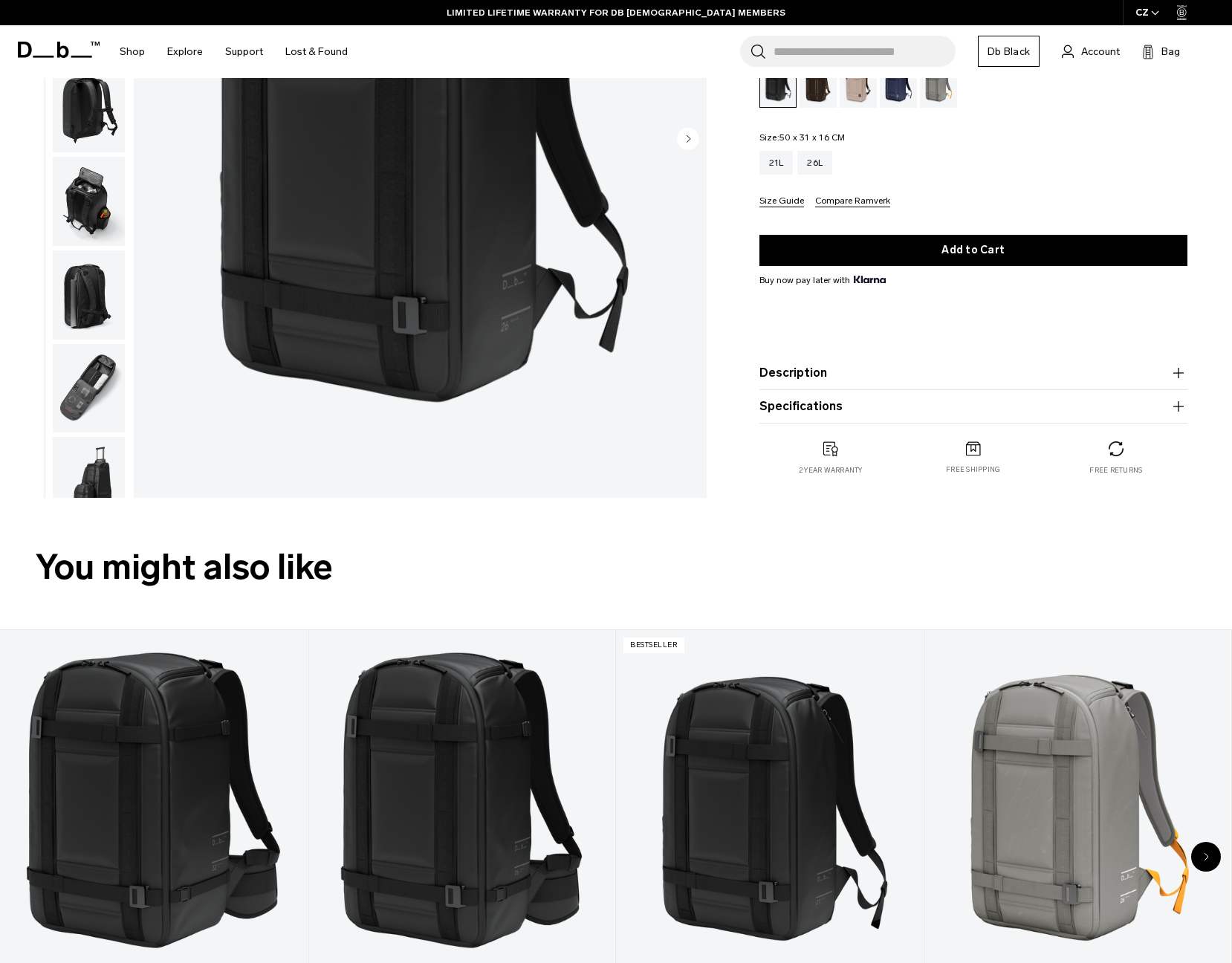
scroll to position [0, 0]
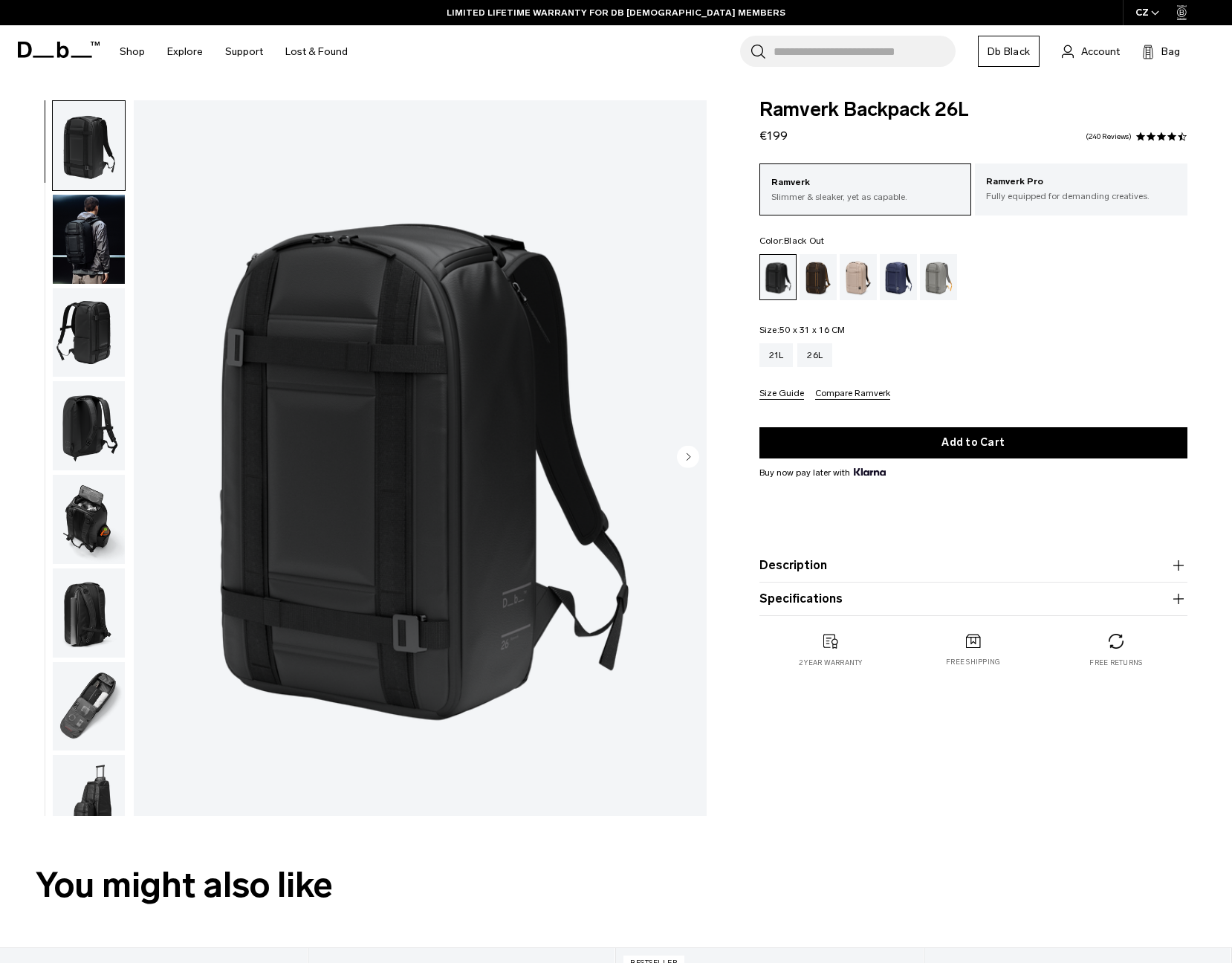
click at [89, 507] on img "button" at bounding box center [88, 519] width 72 height 90
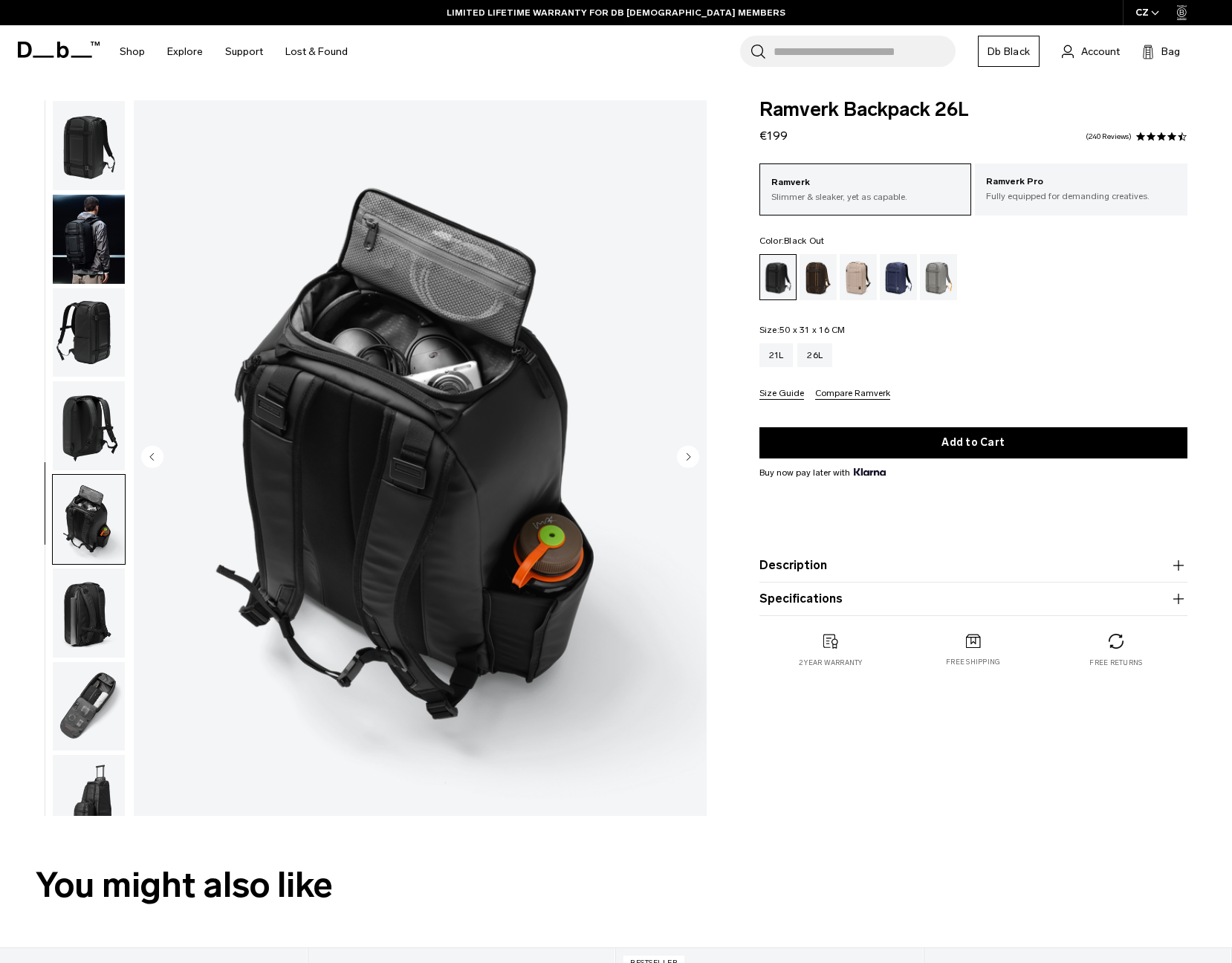
scroll to position [38, 0]
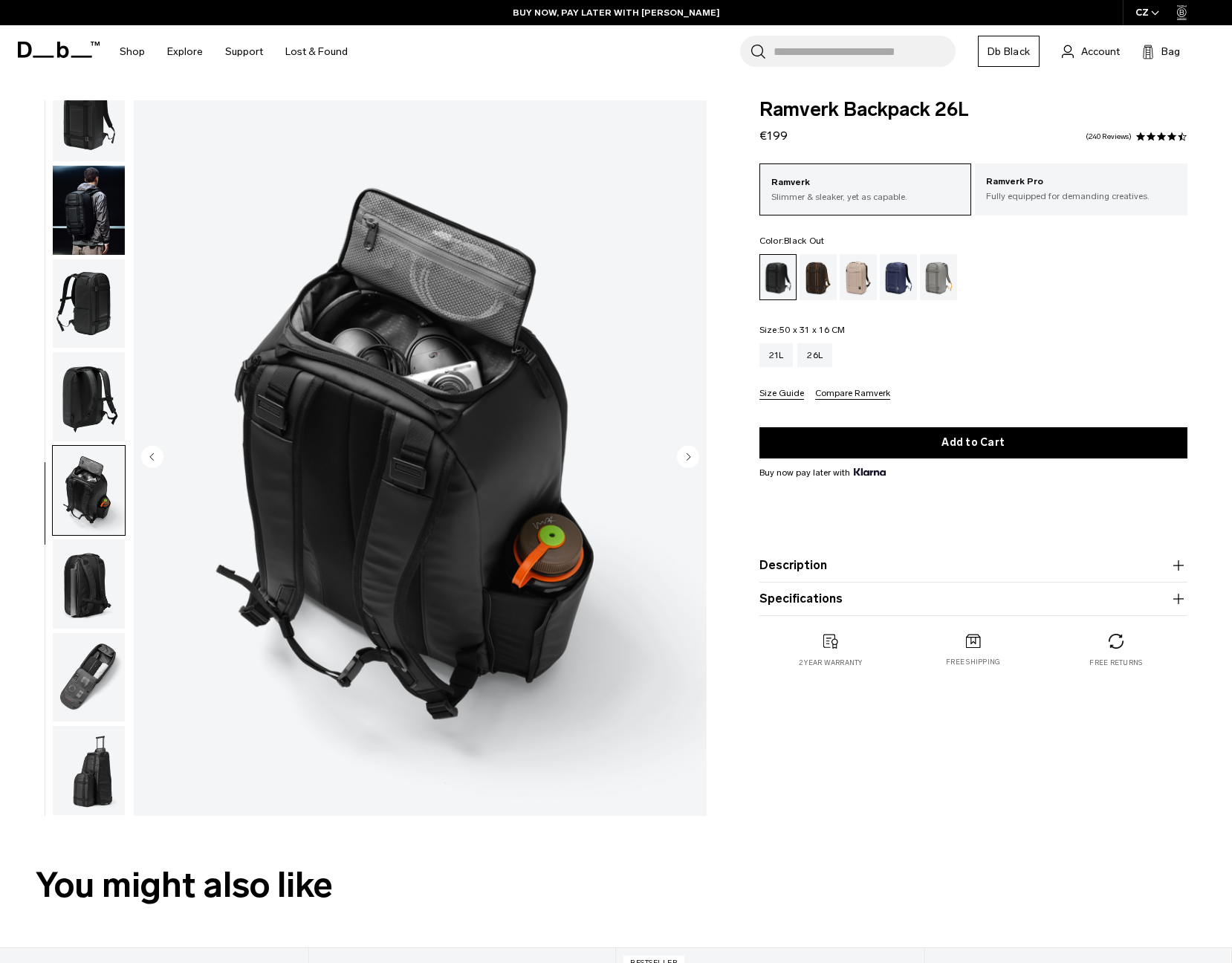
click at [93, 583] on img "button" at bounding box center [88, 584] width 72 height 90
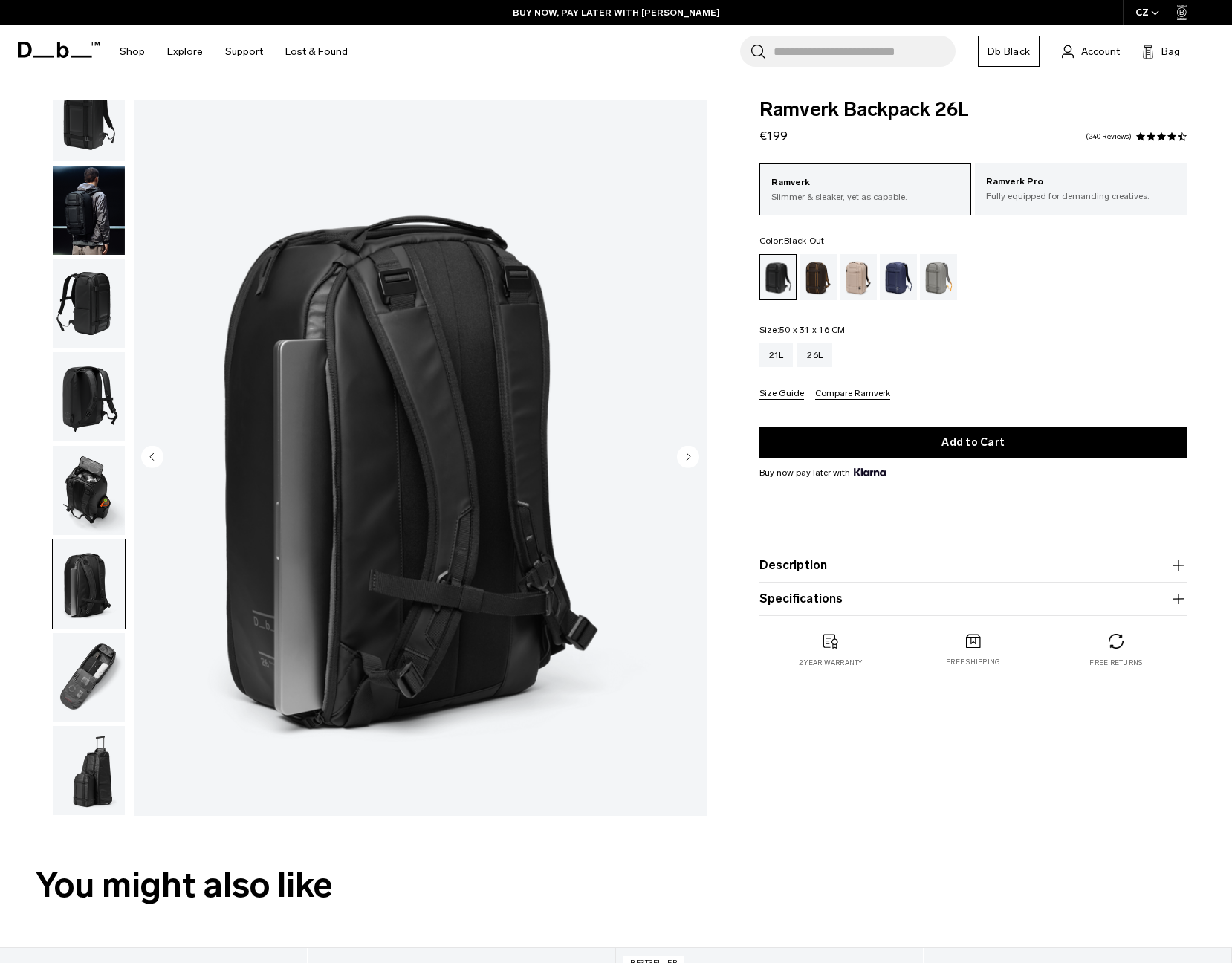
click at [91, 650] on img "button" at bounding box center [88, 678] width 72 height 90
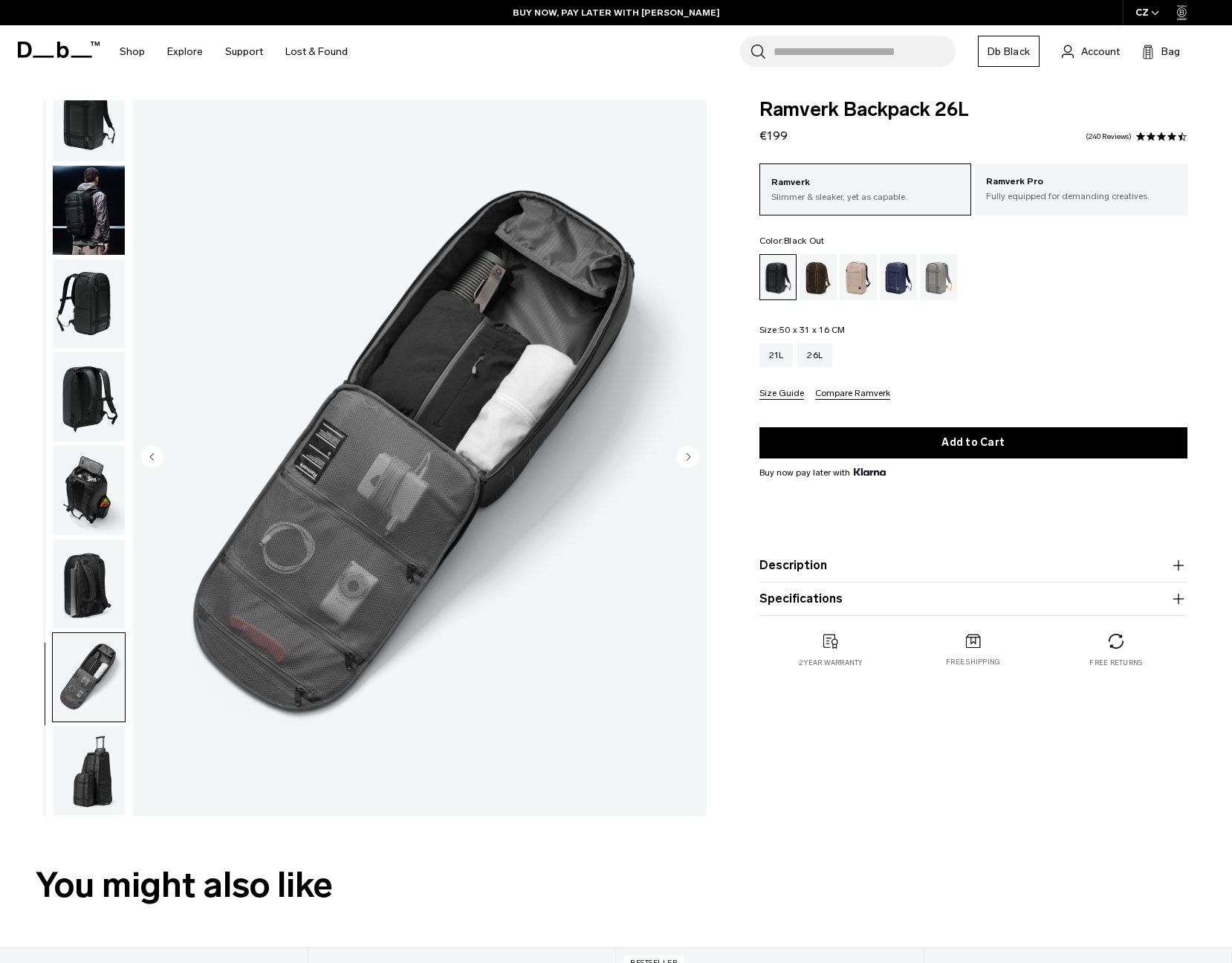
click at [89, 783] on img "button" at bounding box center [88, 771] width 72 height 90
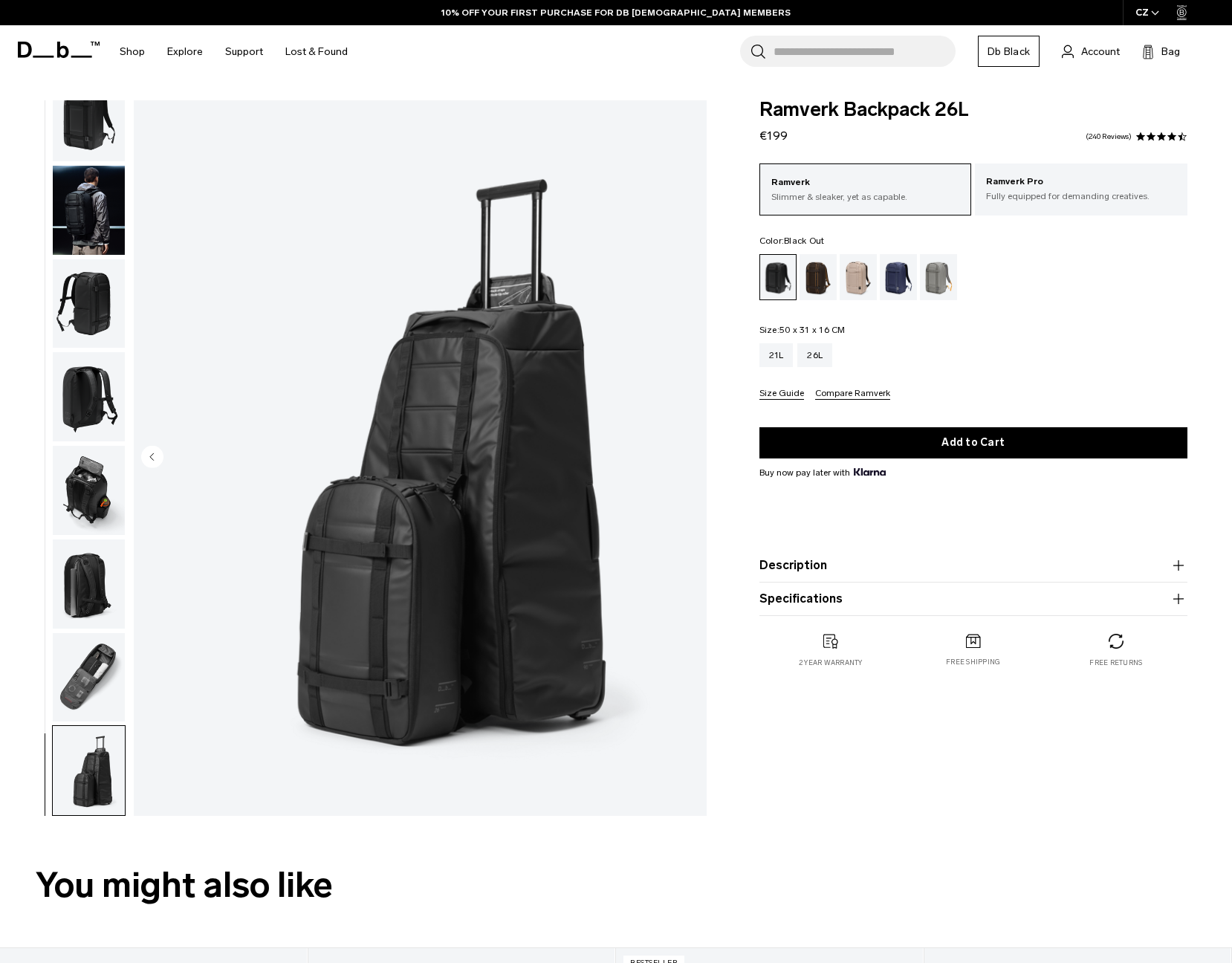
scroll to position [0, 0]
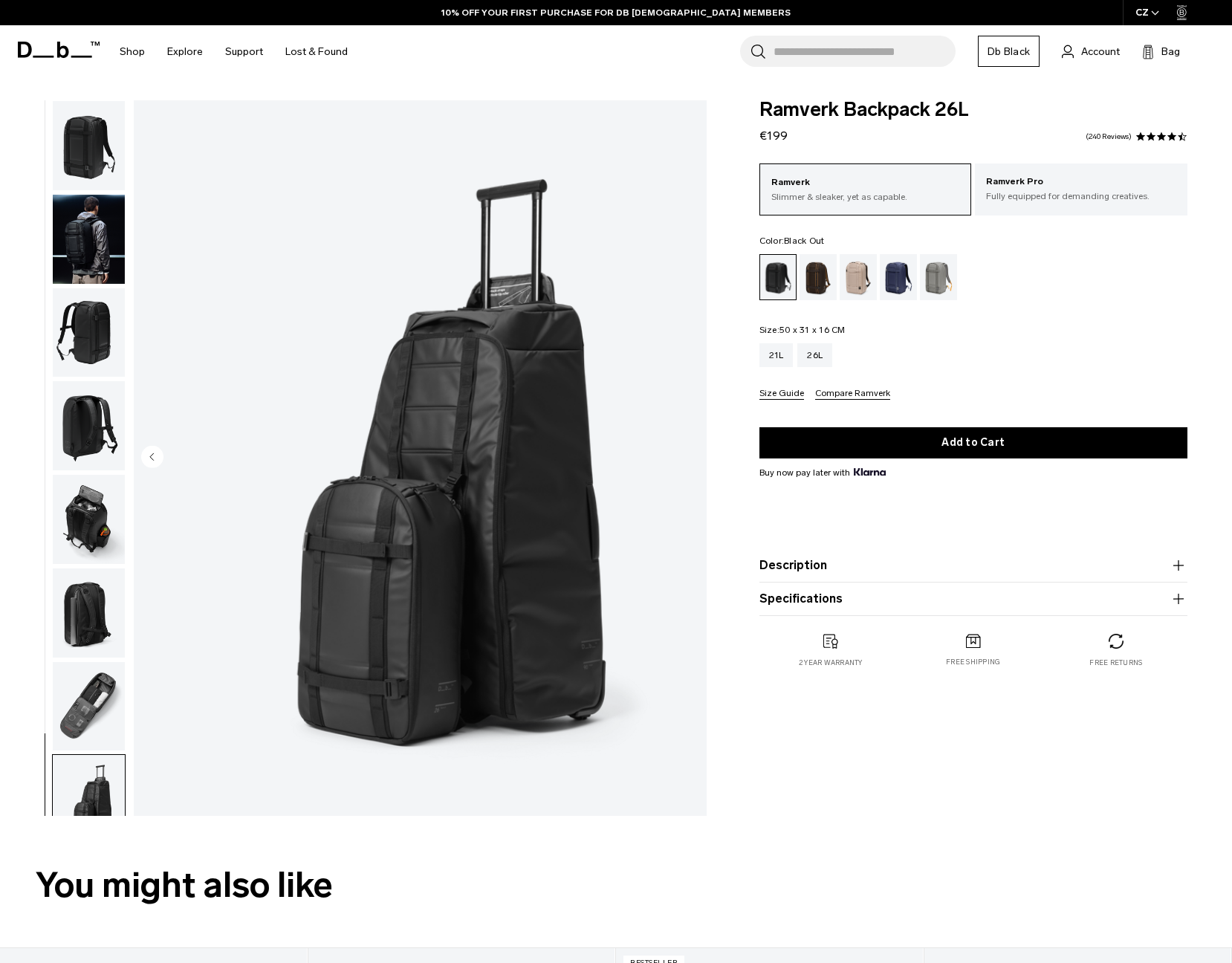
click at [86, 181] on img "button" at bounding box center [88, 146] width 72 height 90
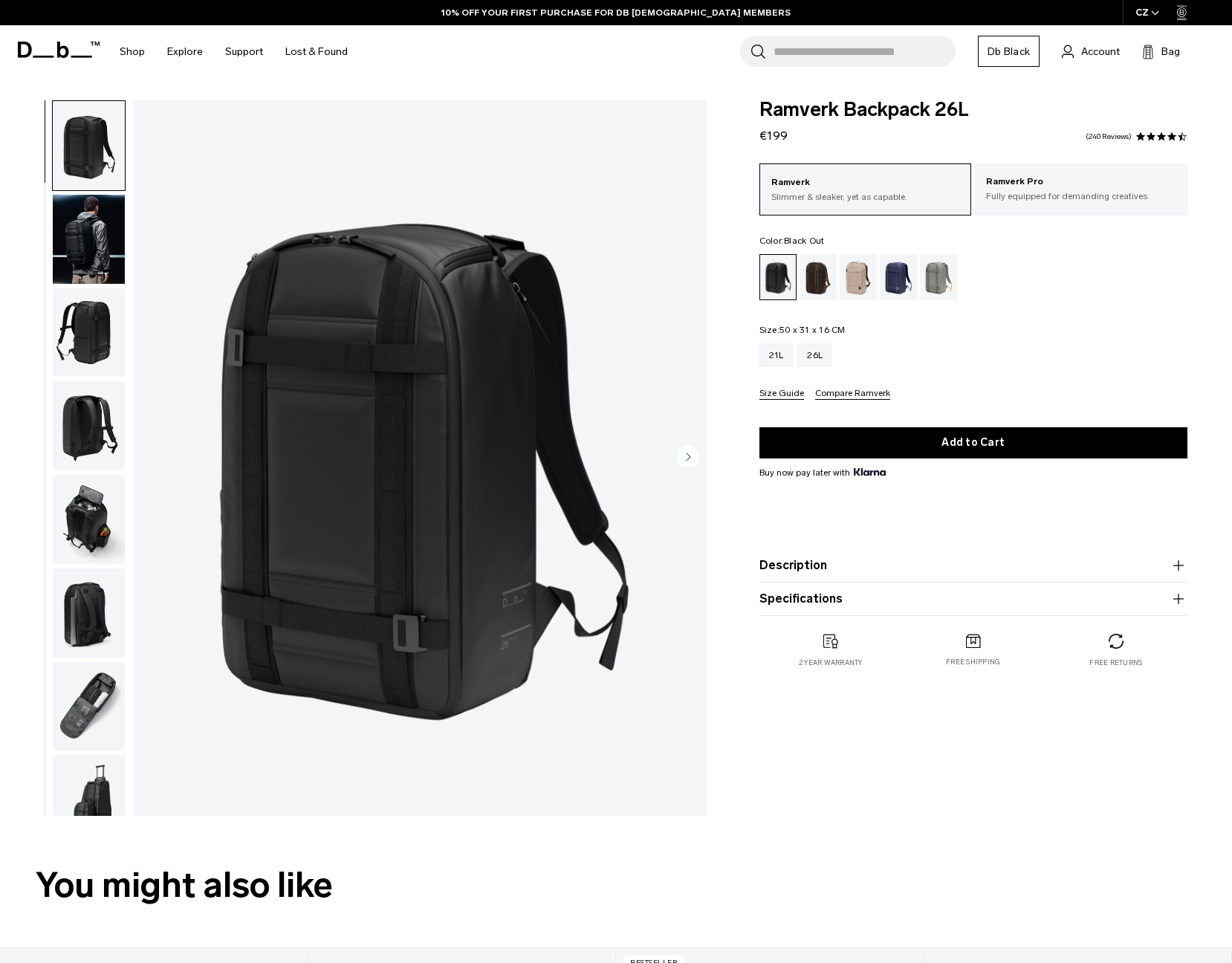
click at [91, 141] on img "button" at bounding box center [88, 146] width 72 height 90
click at [1086, 329] on fieldset "Size: 50 x 31 x 16 CM Out of stock 21L 26L Size Guide Compare Ramverk" at bounding box center [973, 363] width 428 height 74
click at [1095, 292] on ul at bounding box center [973, 277] width 428 height 46
click at [1100, 276] on ul at bounding box center [973, 277] width 428 height 46
